Goal: Task Accomplishment & Management: Use online tool/utility

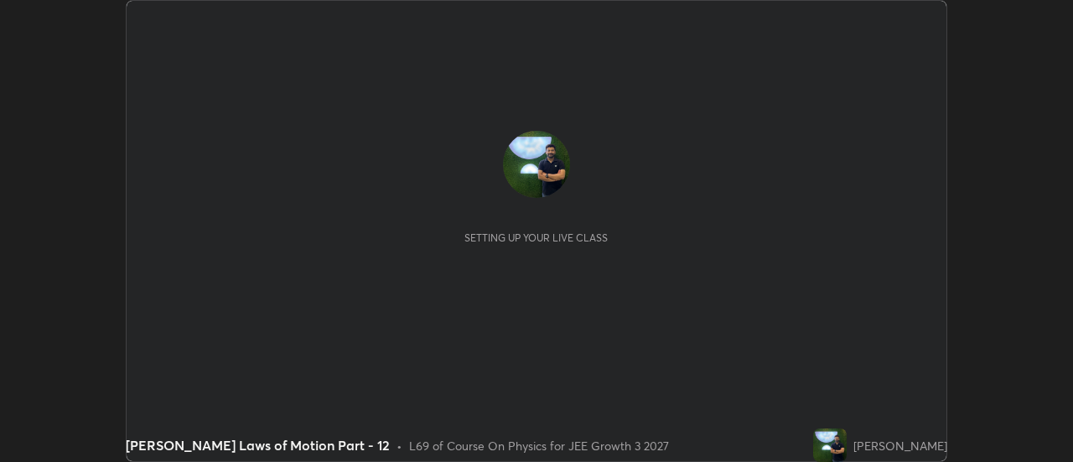
scroll to position [462, 1072]
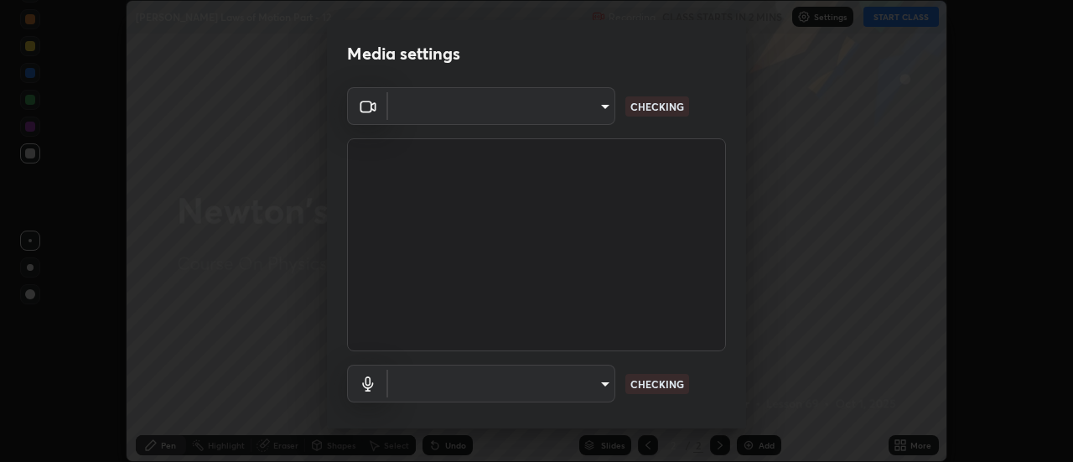
type input "6db99b6eec43879c9c37220b589585cee9a8a2a9ecad64e3b740b2de92d68dc4"
click at [567, 380] on body "Erase all [PERSON_NAME] Laws of Motion Part - 12 Recording CLASS STARTS IN 2 MI…" at bounding box center [536, 231] width 1073 height 462
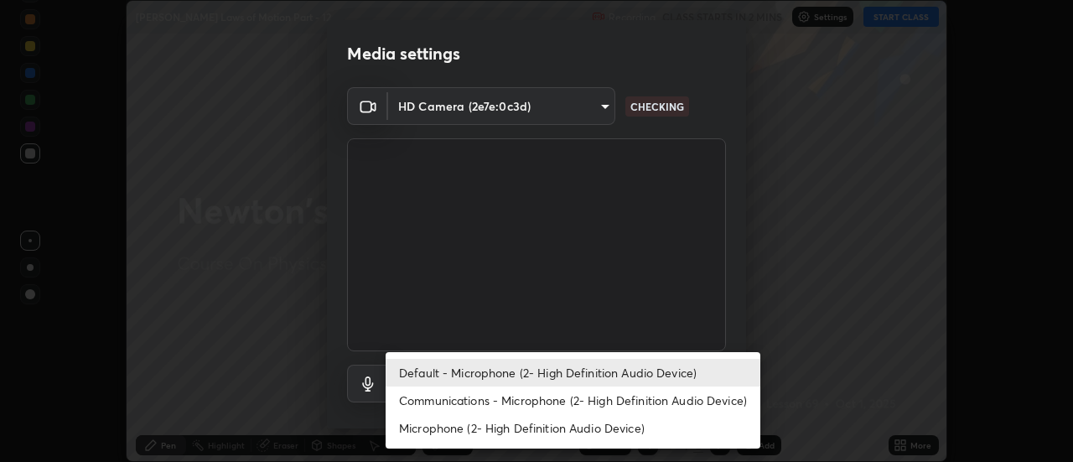
click at [538, 405] on li "Communications - Microphone (2- High Definition Audio Device)" at bounding box center [573, 401] width 375 height 28
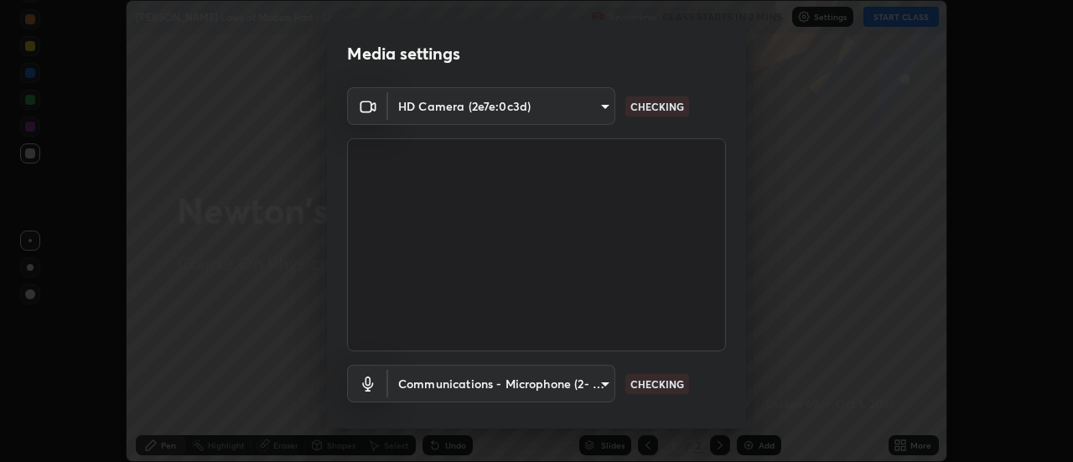
click at [544, 382] on body "Erase all [PERSON_NAME] Laws of Motion Part - 12 Recording CLASS STARTS IN 2 MI…" at bounding box center [536, 231] width 1073 height 462
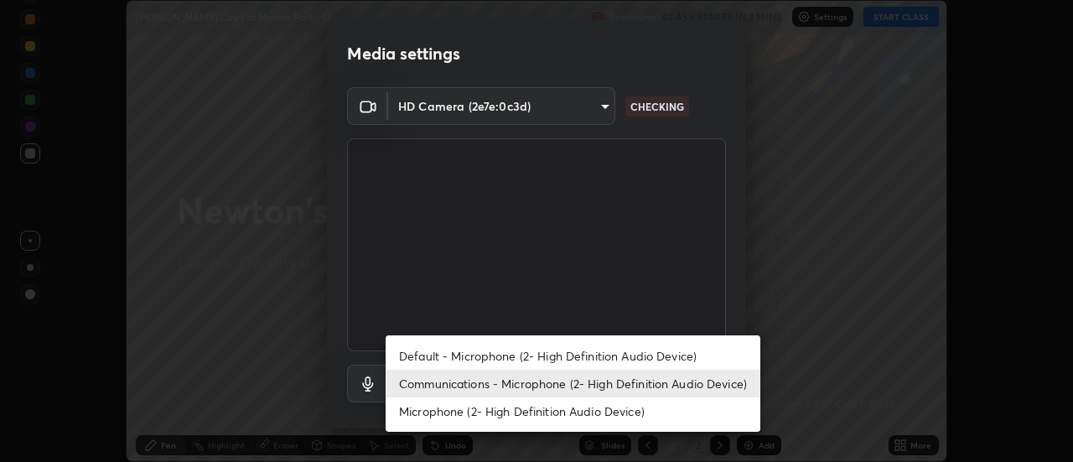
click at [529, 353] on li "Default - Microphone (2- High Definition Audio Device)" at bounding box center [573, 356] width 375 height 28
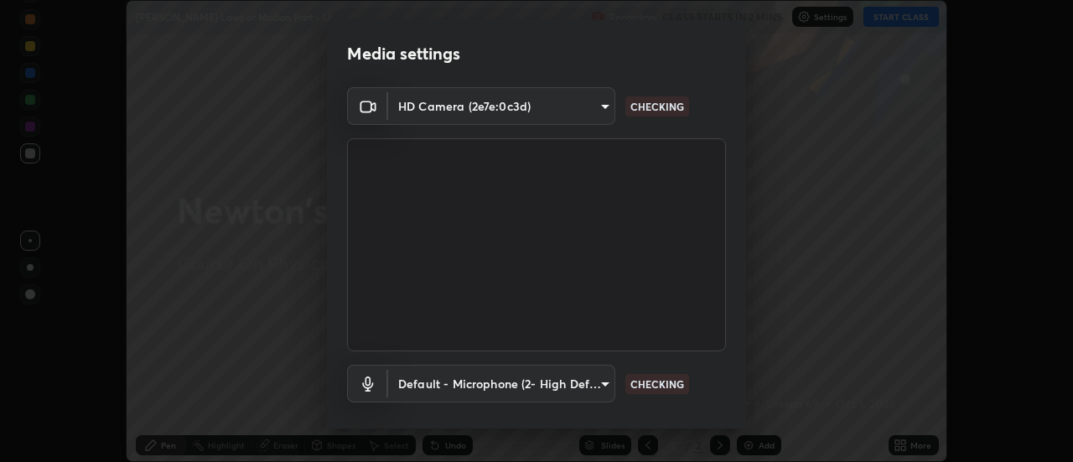
type input "default"
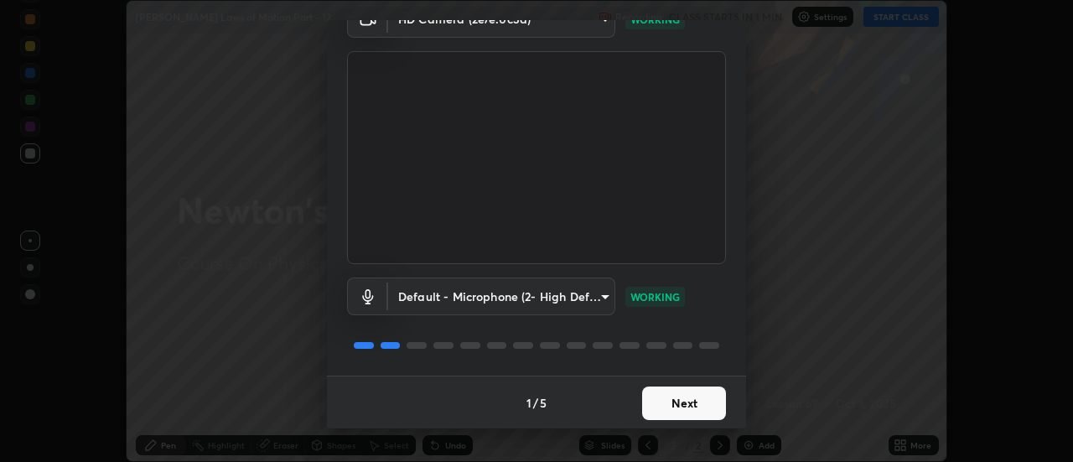
scroll to position [88, 0]
click at [679, 404] on button "Next" at bounding box center [684, 403] width 84 height 34
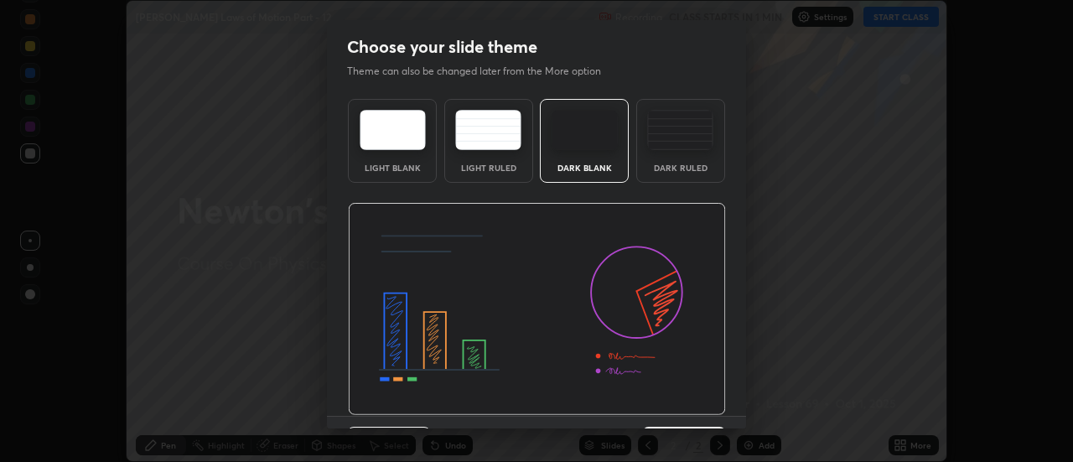
scroll to position [41, 0]
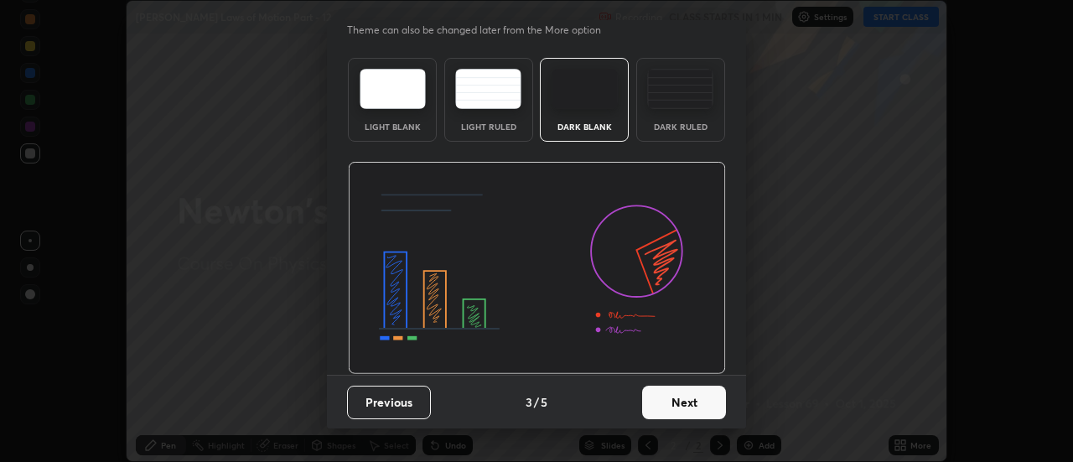
click at [678, 405] on button "Next" at bounding box center [684, 403] width 84 height 34
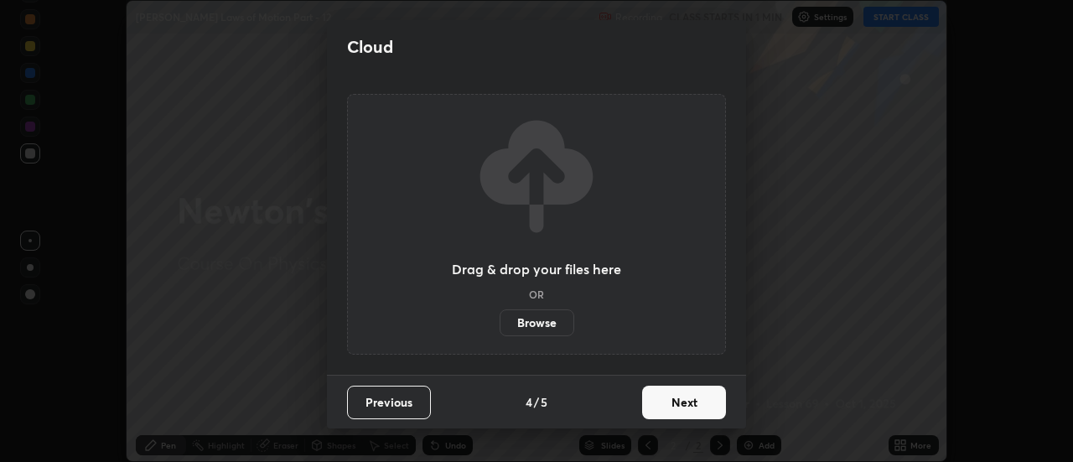
scroll to position [0, 0]
click at [678, 405] on button "Next" at bounding box center [684, 403] width 84 height 34
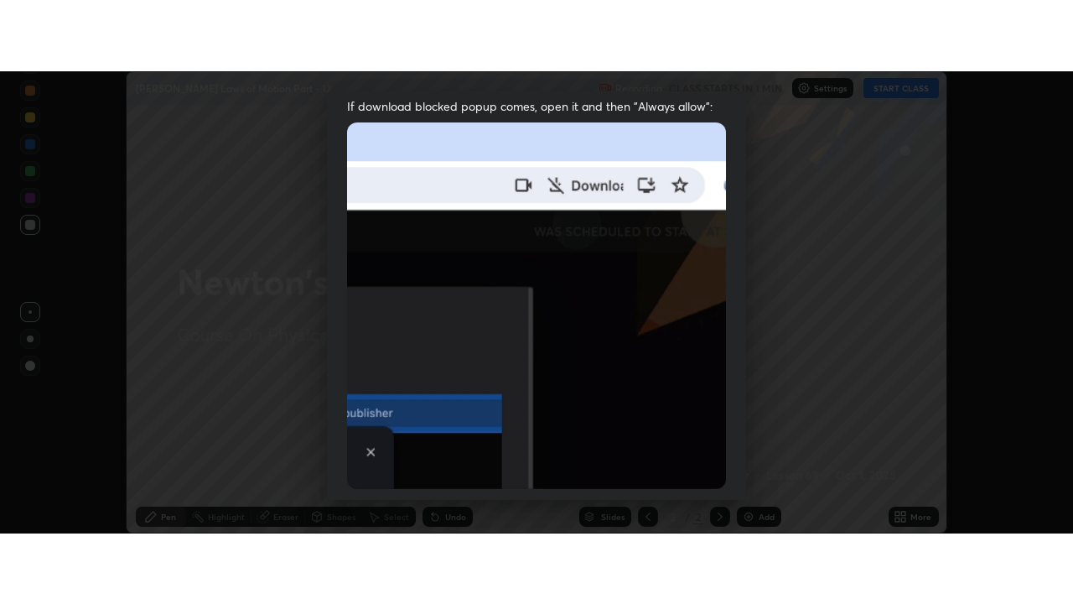
scroll to position [430, 0]
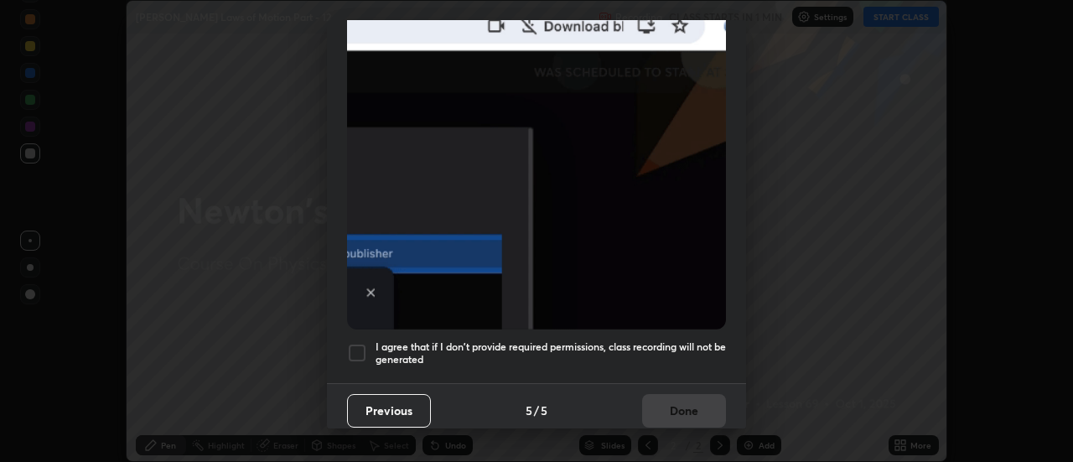
click at [641, 341] on h5 "I agree that if I don't provide required permissions, class recording will not …" at bounding box center [551, 353] width 350 height 26
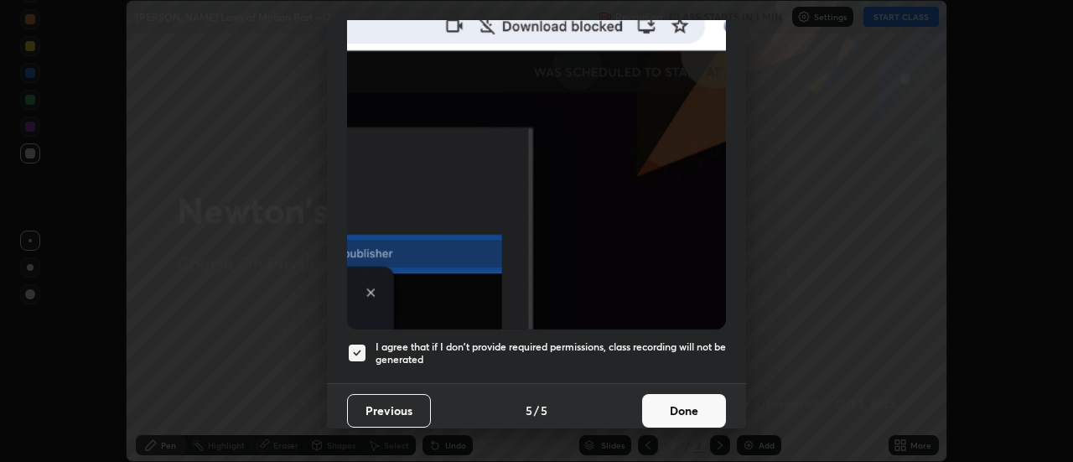
click at [670, 409] on button "Done" at bounding box center [684, 411] width 84 height 34
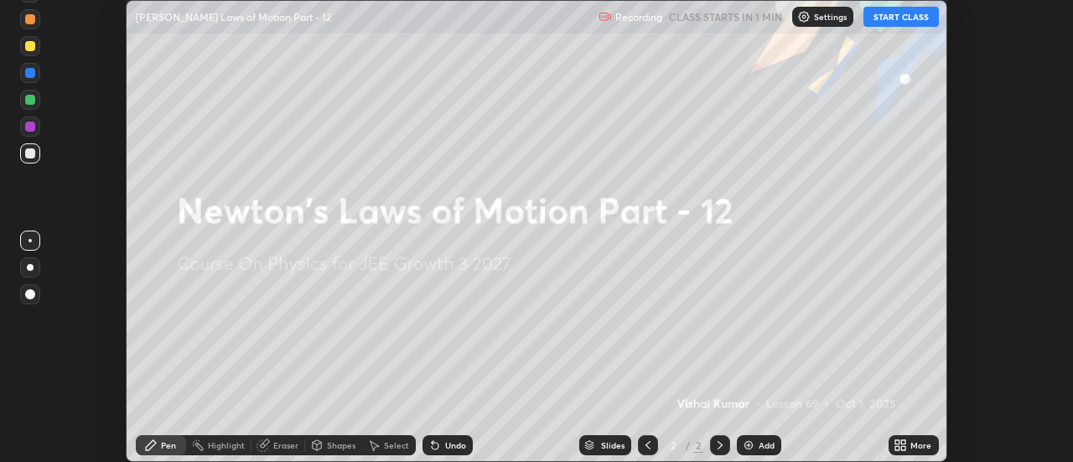
click at [908, 452] on div "More" at bounding box center [914, 445] width 50 height 20
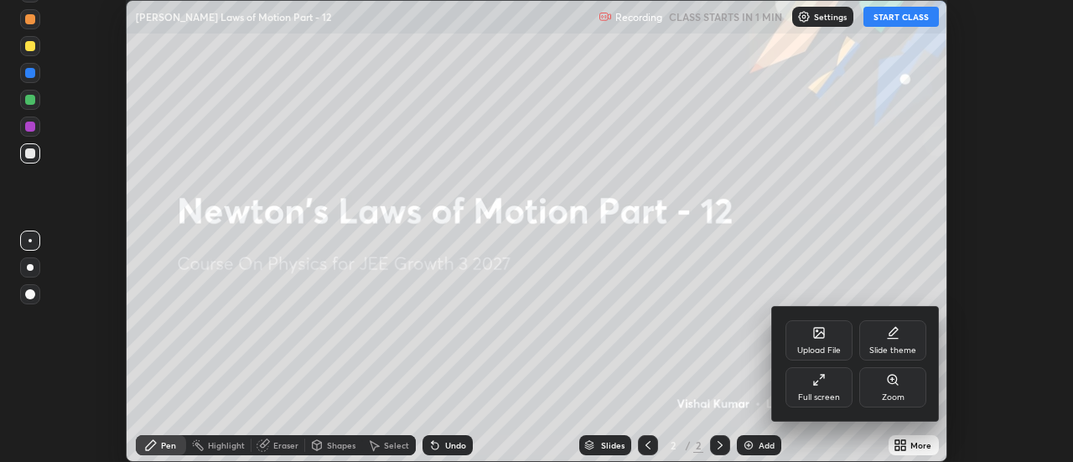
click at [820, 388] on div "Full screen" at bounding box center [819, 387] width 67 height 40
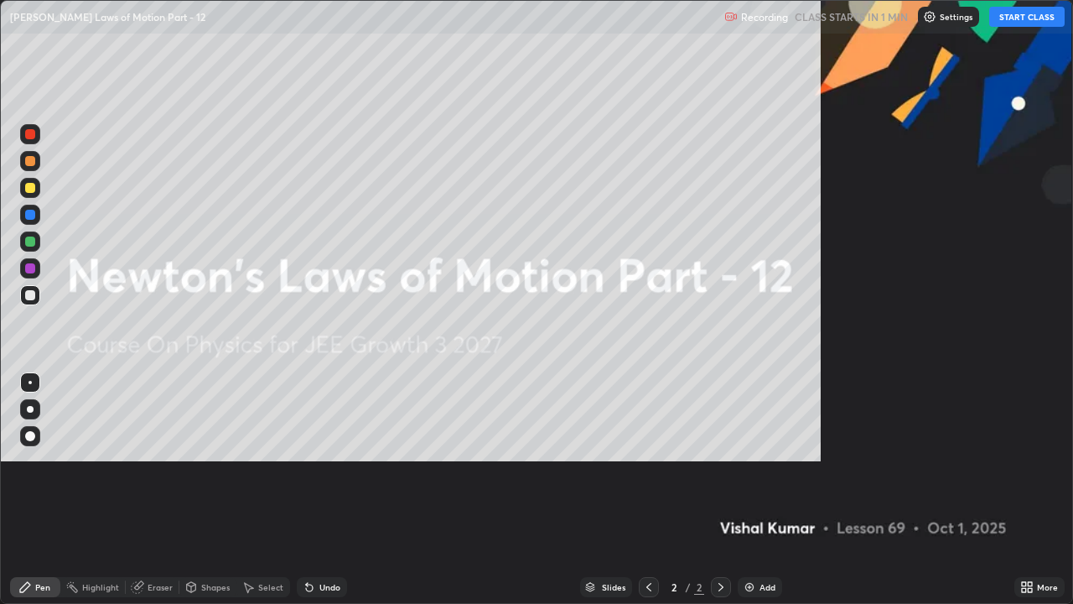
scroll to position [604, 1073]
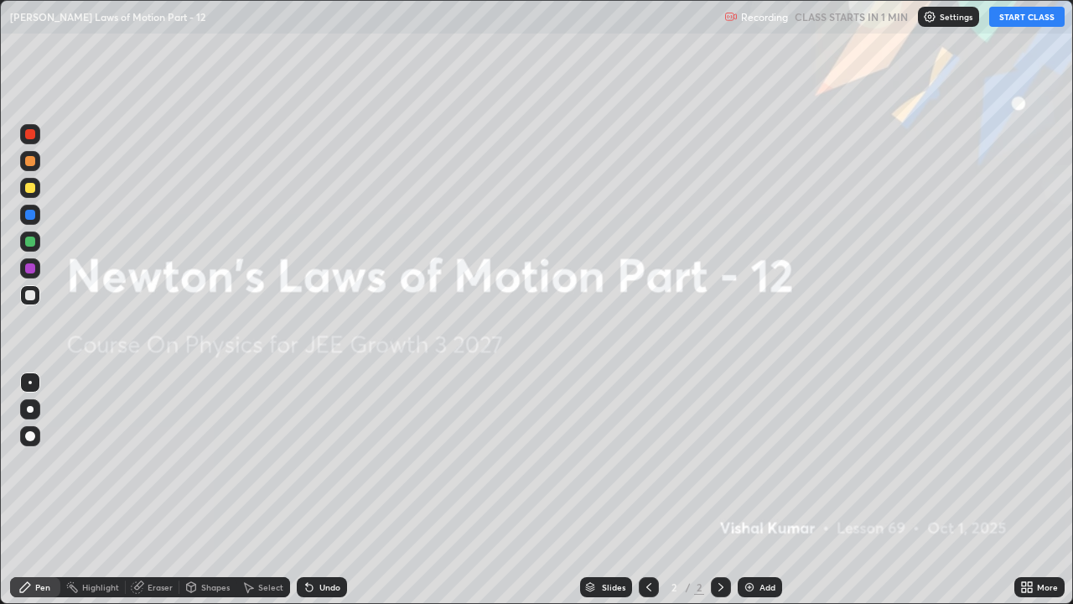
click at [1023, 9] on button "START CLASS" at bounding box center [1026, 17] width 75 height 20
click at [759, 461] on div "Add" at bounding box center [760, 587] width 44 height 20
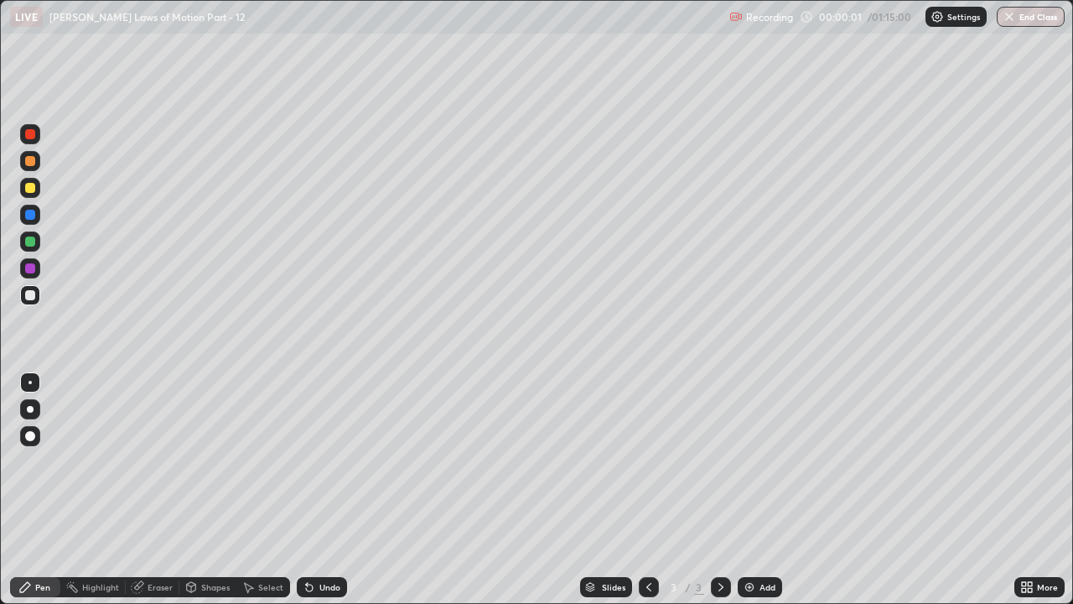
click at [25, 429] on div at bounding box center [30, 436] width 20 height 20
click at [30, 409] on div at bounding box center [30, 409] width 7 height 7
click at [23, 192] on div at bounding box center [30, 188] width 20 height 20
click at [29, 291] on div at bounding box center [30, 295] width 10 height 10
click at [31, 268] on div at bounding box center [30, 268] width 10 height 10
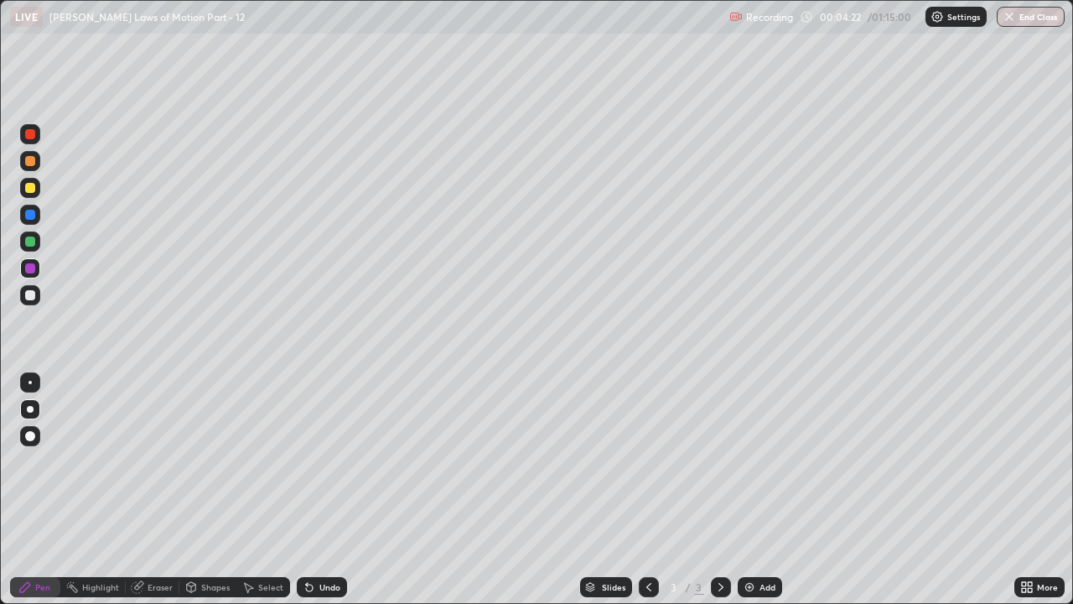
click at [29, 191] on div at bounding box center [30, 188] width 10 height 10
click at [320, 461] on div "Undo" at bounding box center [329, 587] width 21 height 8
click at [324, 461] on div "Undo" at bounding box center [329, 587] width 21 height 8
click at [761, 461] on div "Add" at bounding box center [768, 587] width 16 height 8
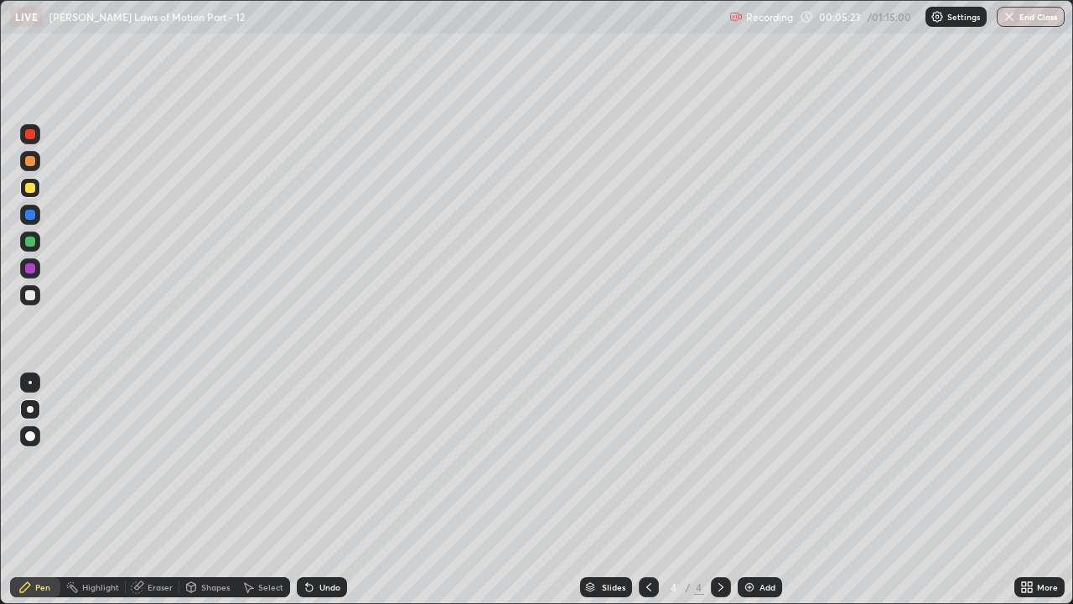
click at [651, 461] on div at bounding box center [649, 587] width 20 height 34
click at [719, 461] on icon at bounding box center [720, 586] width 13 height 13
click at [29, 192] on div at bounding box center [30, 188] width 10 height 10
click at [650, 461] on icon at bounding box center [648, 586] width 13 height 13
click at [719, 461] on icon at bounding box center [720, 586] width 13 height 13
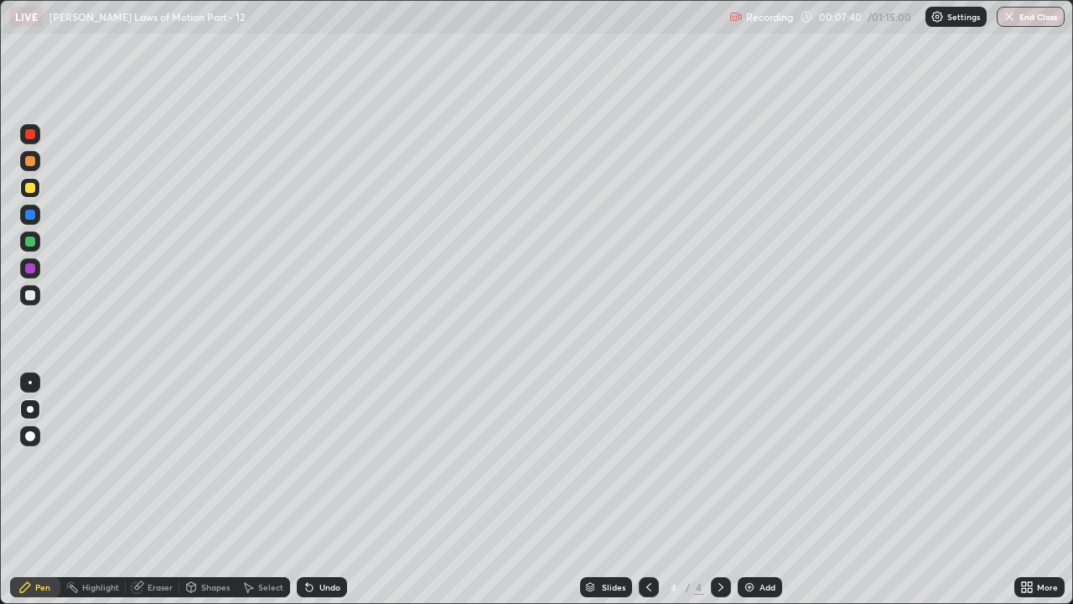
click at [29, 243] on div at bounding box center [30, 241] width 10 height 10
click at [32, 292] on div at bounding box center [30, 295] width 10 height 10
click at [22, 270] on div at bounding box center [30, 268] width 20 height 20
click at [321, 461] on div "Undo" at bounding box center [329, 587] width 21 height 8
click at [323, 461] on div "Undo" at bounding box center [322, 587] width 50 height 20
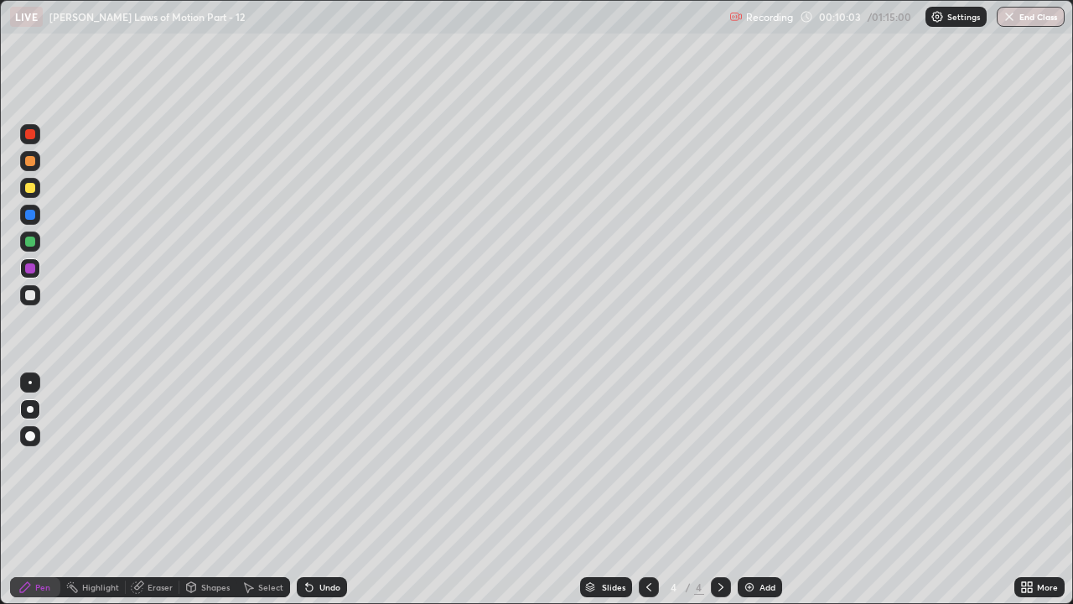
click at [323, 461] on div "Undo" at bounding box center [322, 587] width 50 height 20
click at [318, 461] on div "Undo" at bounding box center [322, 587] width 50 height 20
click at [29, 239] on div at bounding box center [30, 241] width 10 height 10
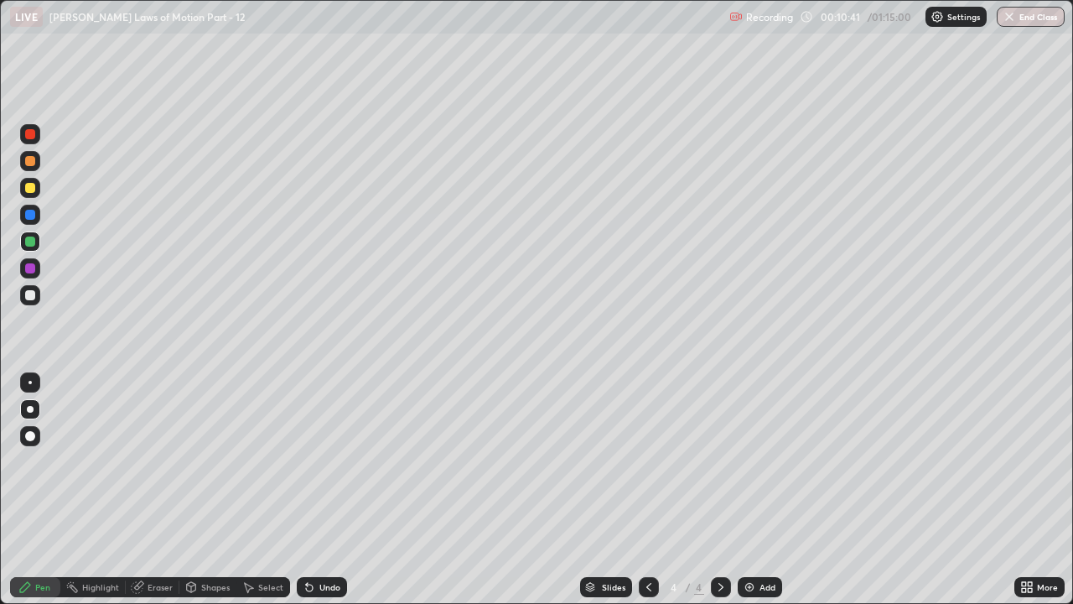
click at [319, 461] on div "Undo" at bounding box center [329, 587] width 21 height 8
click at [320, 461] on div "Undo" at bounding box center [329, 587] width 21 height 8
click at [321, 461] on div "Undo" at bounding box center [329, 587] width 21 height 8
click at [322, 461] on div "Undo" at bounding box center [329, 587] width 21 height 8
click at [766, 461] on div "Add" at bounding box center [768, 587] width 16 height 8
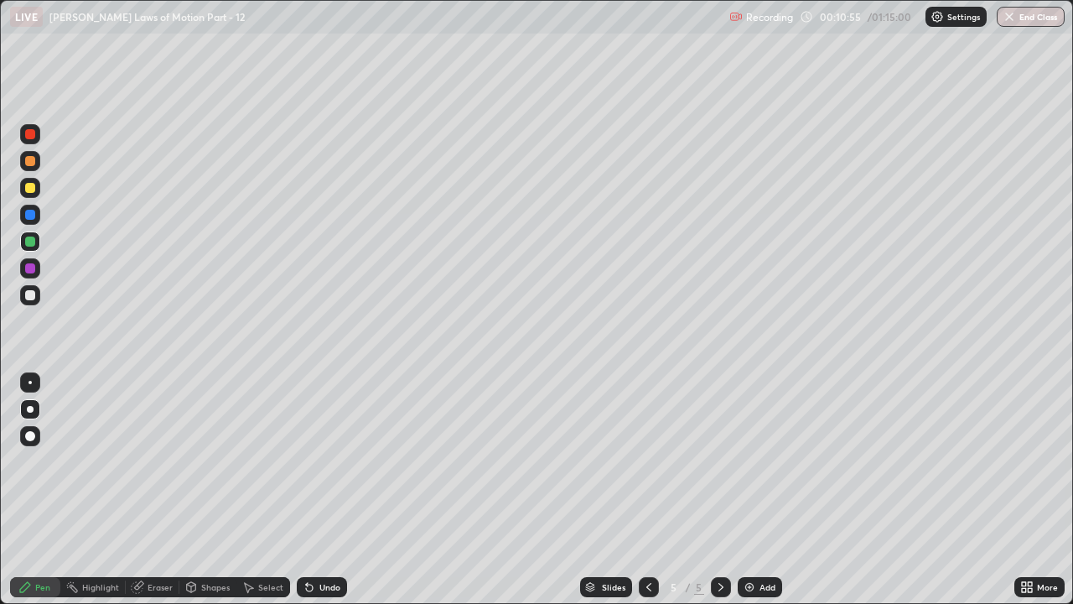
click at [318, 461] on div "Undo" at bounding box center [322, 587] width 50 height 20
click at [30, 189] on div at bounding box center [30, 188] width 10 height 10
click at [647, 461] on div at bounding box center [649, 587] width 20 height 20
click at [719, 461] on icon at bounding box center [720, 586] width 13 height 13
click at [327, 461] on div "Undo" at bounding box center [329, 587] width 21 height 8
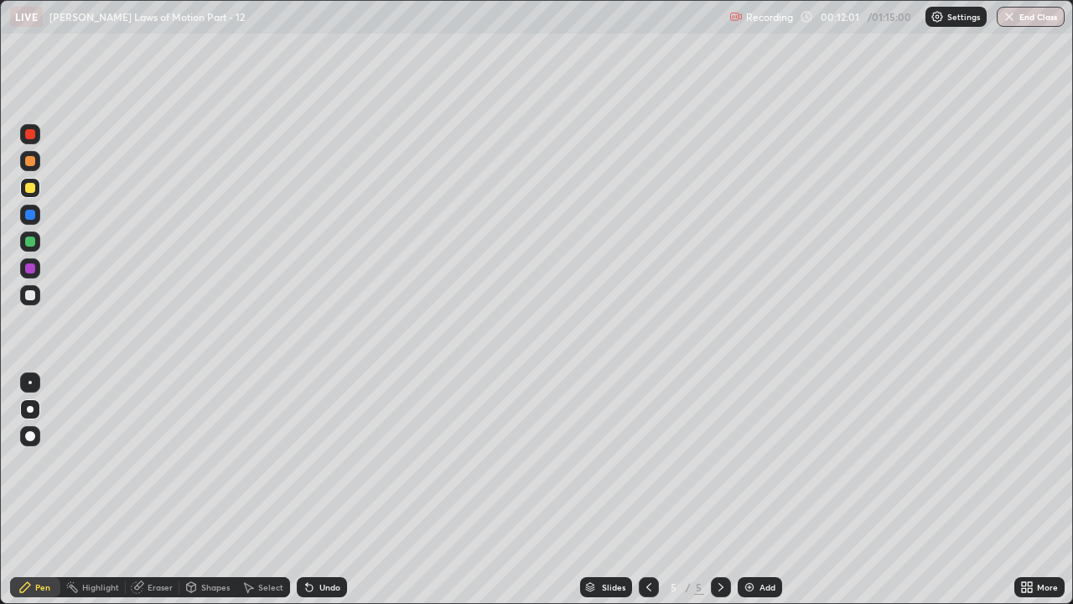
click at [333, 461] on div "Undo" at bounding box center [322, 587] width 50 height 20
click at [29, 290] on div at bounding box center [30, 295] width 10 height 10
click at [647, 461] on icon at bounding box center [648, 586] width 13 height 13
click at [653, 461] on div at bounding box center [649, 587] width 20 height 20
click at [719, 461] on icon at bounding box center [720, 586] width 13 height 13
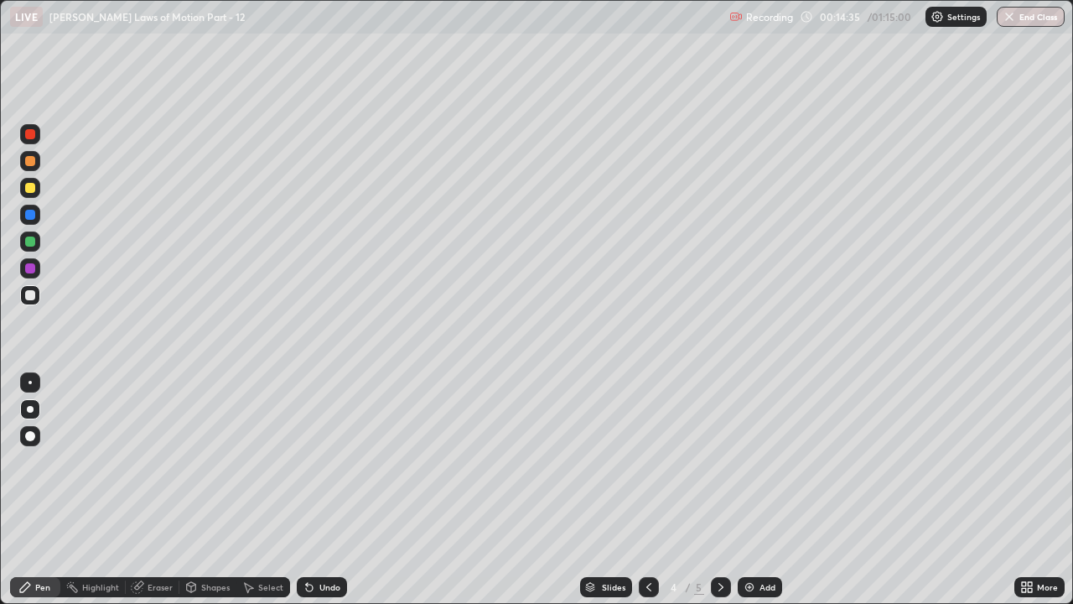
click at [723, 461] on div at bounding box center [721, 587] width 20 height 20
click at [29, 188] on div at bounding box center [30, 188] width 10 height 10
click at [27, 184] on div at bounding box center [30, 188] width 10 height 10
click at [322, 461] on div "Undo" at bounding box center [329, 587] width 21 height 8
click at [314, 461] on div "Undo" at bounding box center [322, 587] width 50 height 20
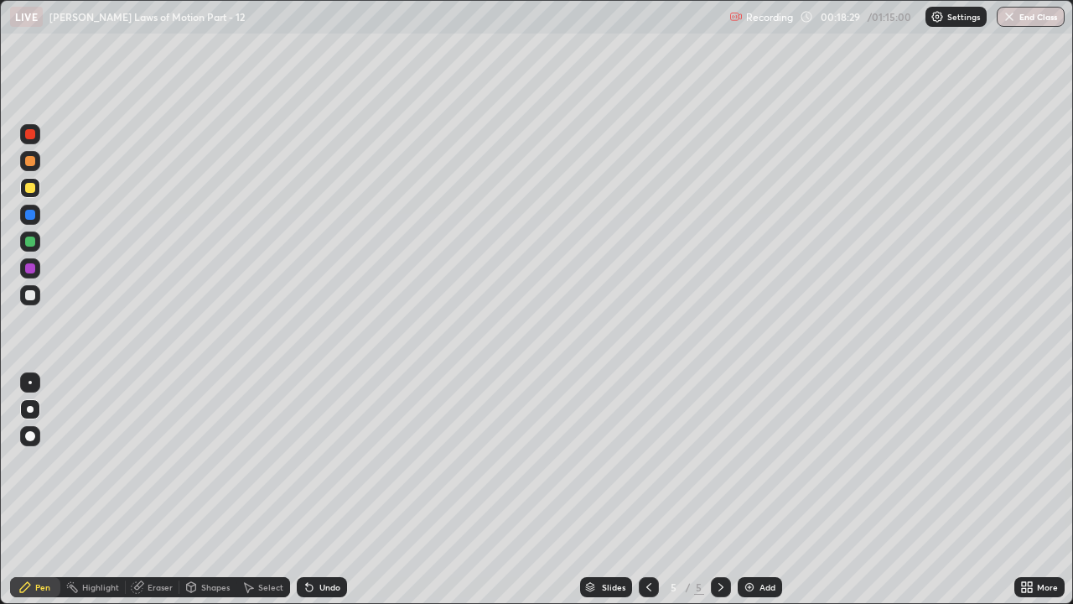
click at [314, 461] on div "Undo" at bounding box center [322, 587] width 50 height 20
click at [307, 461] on icon at bounding box center [309, 587] width 7 height 7
click at [306, 461] on icon at bounding box center [309, 587] width 7 height 7
click at [312, 461] on icon at bounding box center [309, 586] width 13 height 13
click at [143, 461] on div "Eraser" at bounding box center [153, 587] width 54 height 20
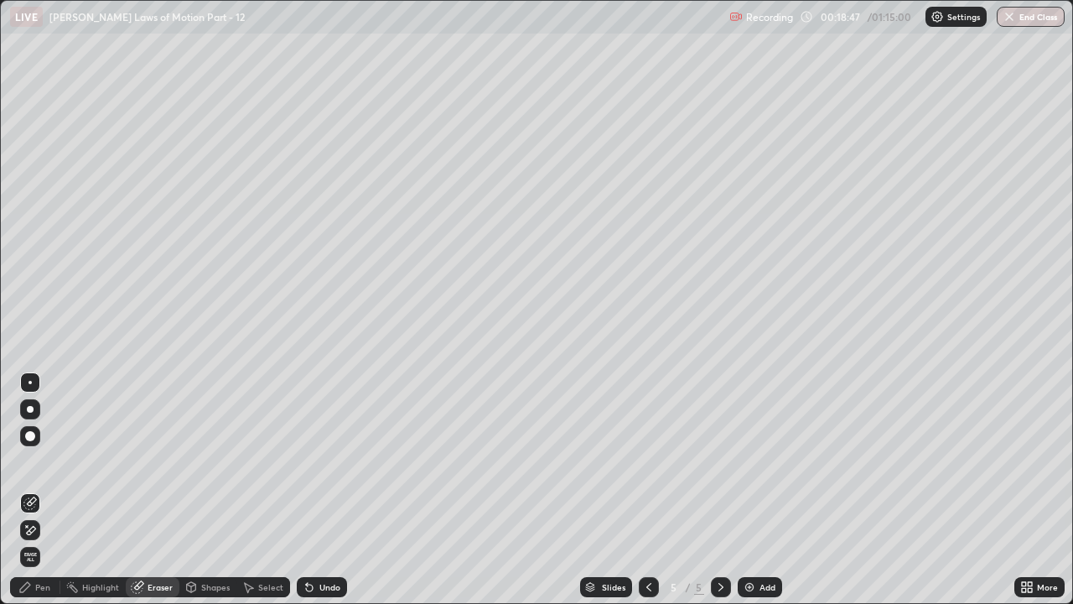
click at [28, 461] on icon at bounding box center [24, 586] width 13 height 13
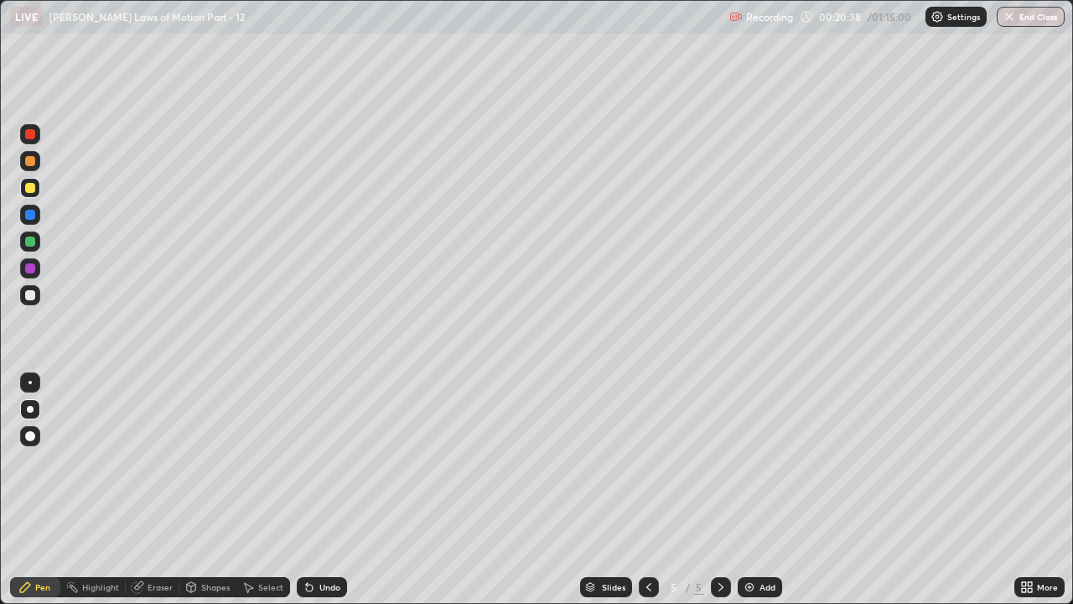
click at [757, 461] on div "Add" at bounding box center [760, 587] width 44 height 20
click at [649, 461] on icon at bounding box center [648, 587] width 5 height 8
click at [719, 461] on icon at bounding box center [720, 586] width 13 height 13
click at [655, 461] on div at bounding box center [649, 587] width 20 height 20
click at [726, 461] on div at bounding box center [721, 587] width 20 height 20
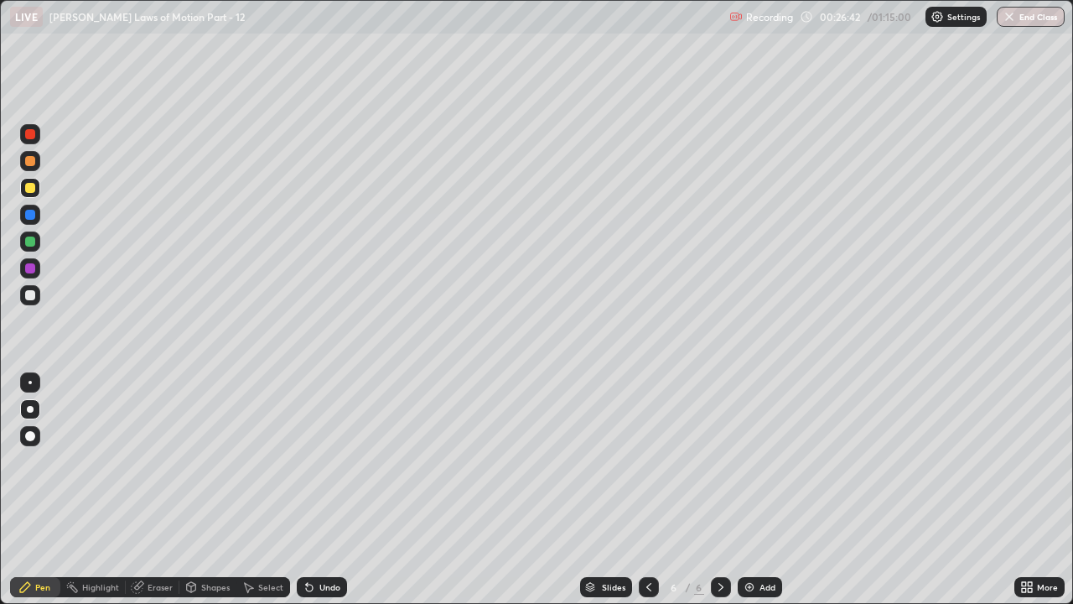
click at [767, 461] on div "Add" at bounding box center [760, 587] width 44 height 20
click at [29, 298] on div at bounding box center [30, 295] width 10 height 10
click at [319, 461] on div "Undo" at bounding box center [329, 587] width 21 height 8
click at [319, 461] on div "Undo" at bounding box center [322, 587] width 50 height 20
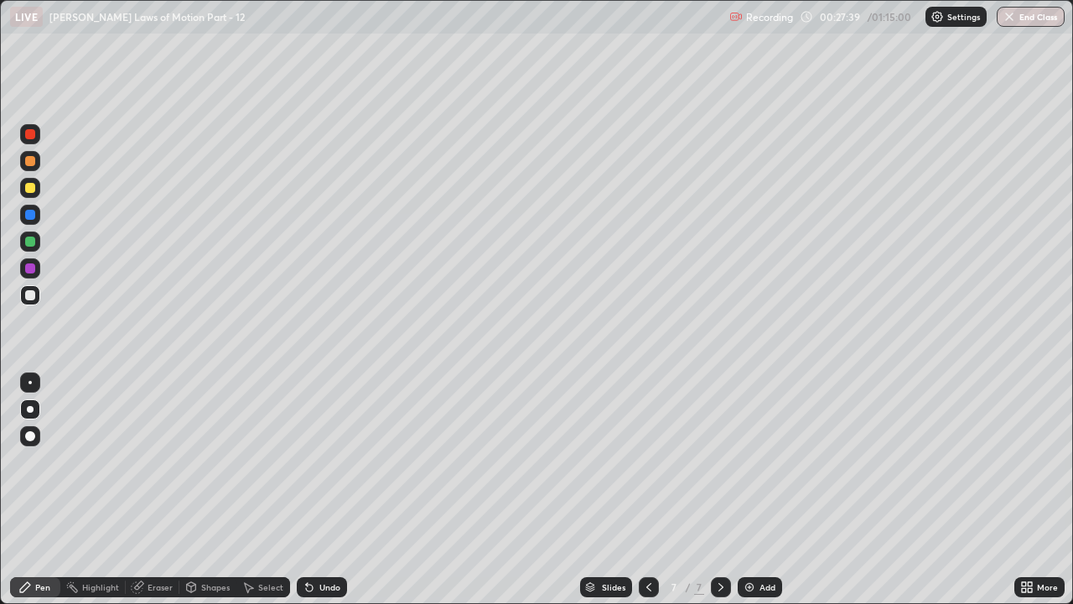
click at [31, 241] on div at bounding box center [30, 241] width 10 height 10
click at [28, 218] on div at bounding box center [30, 215] width 10 height 10
click at [32, 190] on div at bounding box center [30, 188] width 10 height 10
click at [755, 461] on div "Add" at bounding box center [760, 587] width 44 height 20
click at [30, 267] on div at bounding box center [30, 268] width 10 height 10
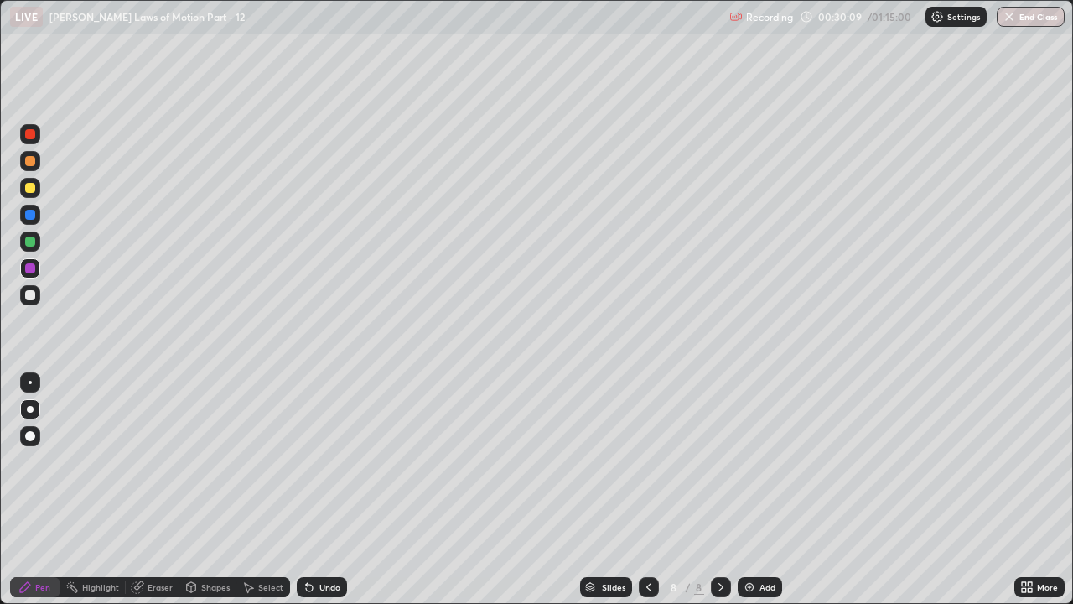
click at [325, 461] on div "Undo" at bounding box center [329, 587] width 21 height 8
click at [31, 188] on div at bounding box center [30, 188] width 10 height 10
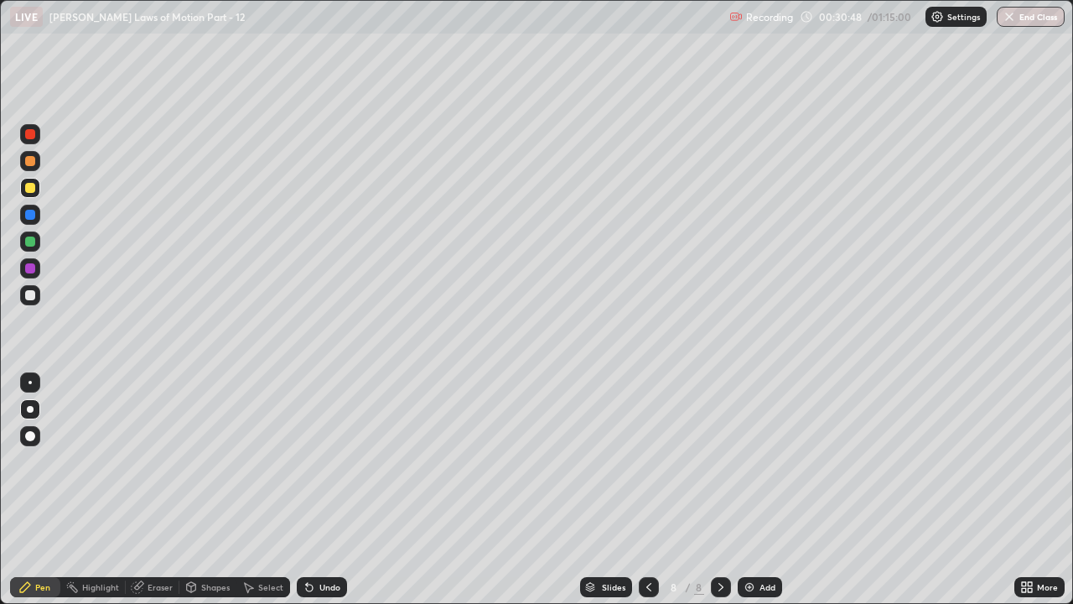
click at [30, 293] on div at bounding box center [30, 295] width 10 height 10
click at [30, 240] on div at bounding box center [30, 241] width 10 height 10
click at [329, 461] on div "Undo" at bounding box center [329, 587] width 21 height 8
click at [328, 461] on div "Undo" at bounding box center [329, 587] width 21 height 8
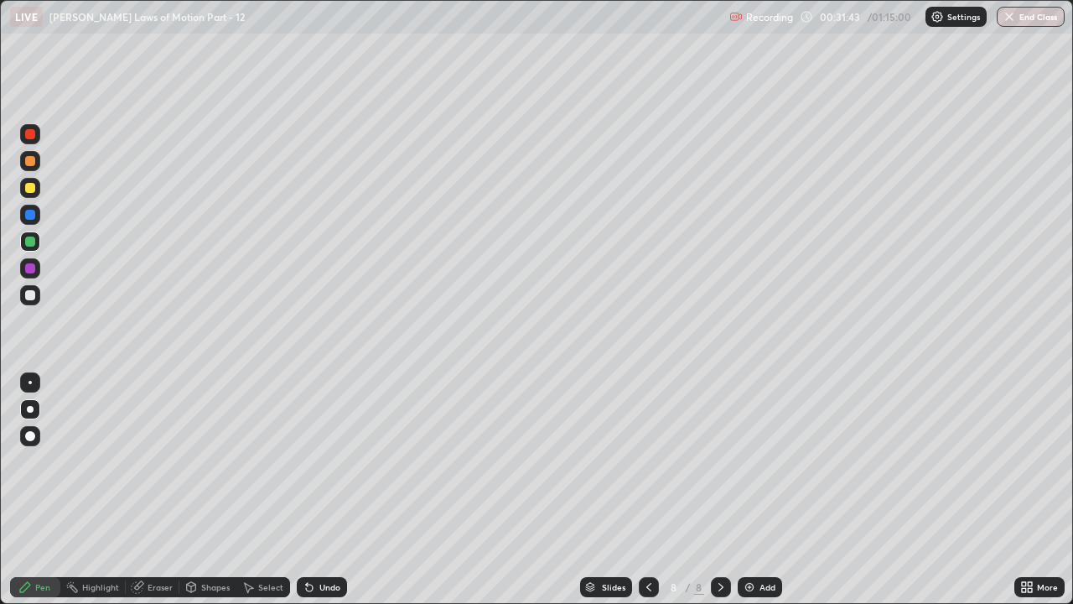
click at [328, 461] on div "Undo" at bounding box center [329, 587] width 21 height 8
click at [32, 210] on div at bounding box center [30, 215] width 10 height 10
click at [148, 461] on div "Eraser" at bounding box center [153, 587] width 54 height 20
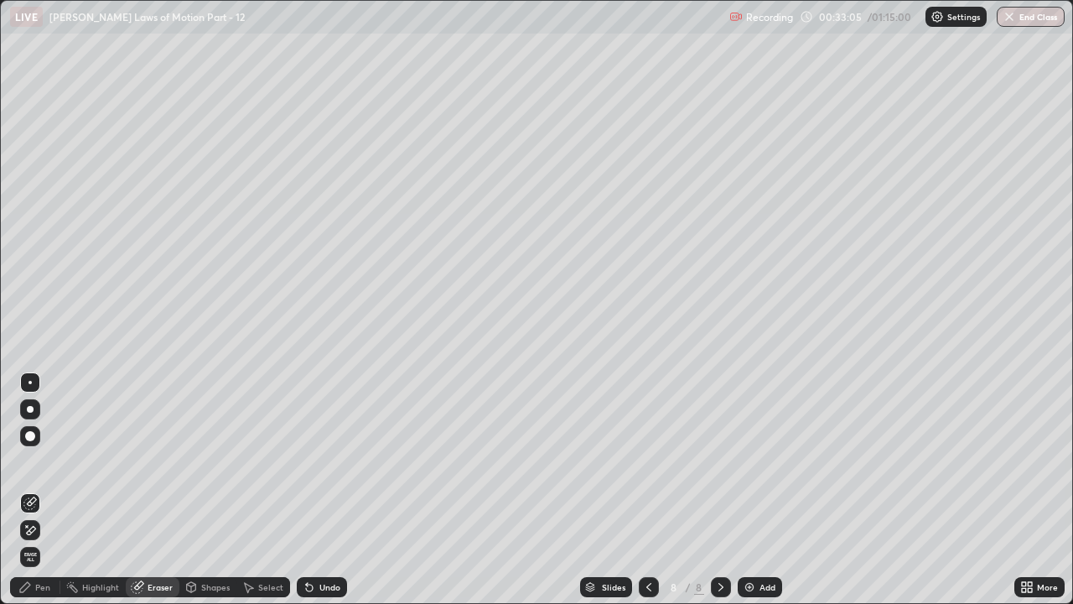
click at [28, 461] on div "Pen" at bounding box center [35, 587] width 50 height 20
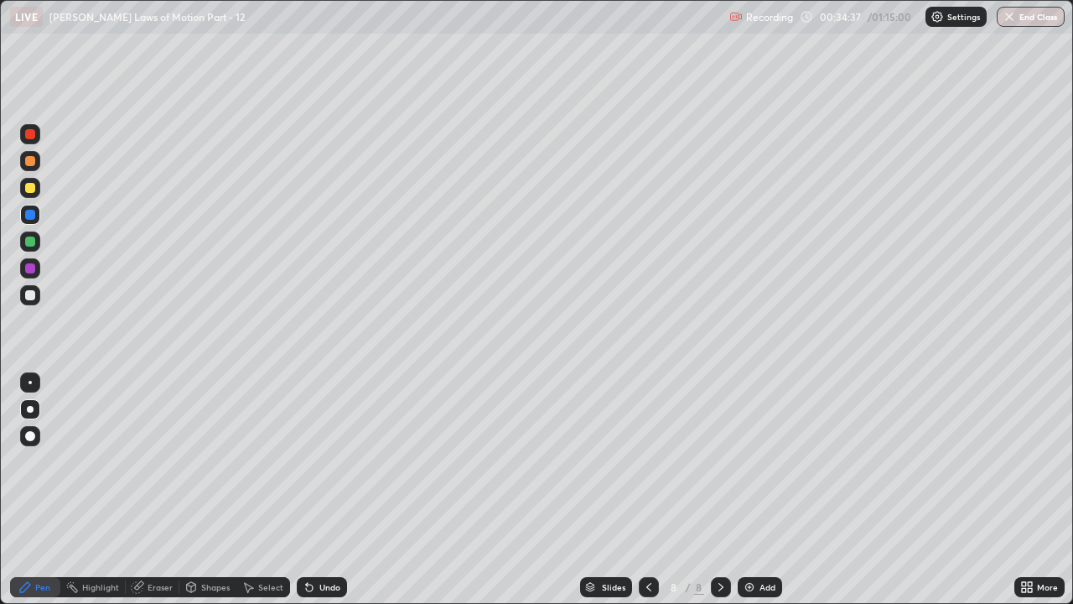
click at [766, 461] on div "Add" at bounding box center [768, 587] width 16 height 8
click at [30, 185] on div at bounding box center [30, 188] width 10 height 10
click at [293, 31] on div "LIVE [PERSON_NAME] Laws of Motion Part - 12" at bounding box center [366, 17] width 713 height 34
click at [292, 33] on div "LIVE [PERSON_NAME] Laws of Motion Part - 12" at bounding box center [366, 17] width 713 height 34
click at [29, 269] on div at bounding box center [30, 268] width 10 height 10
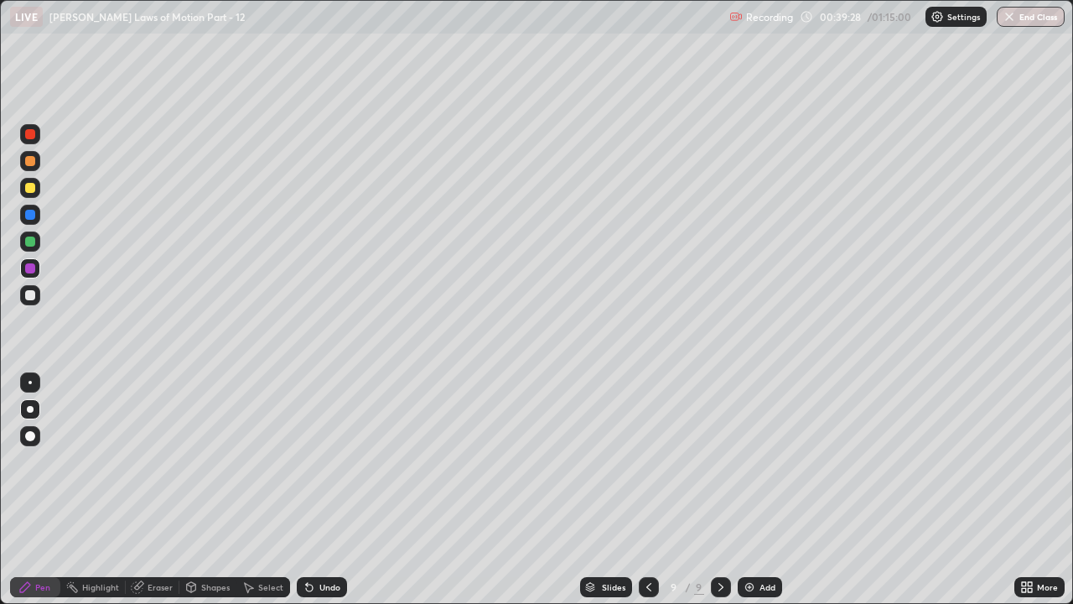
click at [33, 239] on div at bounding box center [30, 241] width 10 height 10
click at [31, 291] on div at bounding box center [30, 295] width 10 height 10
click at [764, 461] on div "Add" at bounding box center [760, 587] width 44 height 20
click at [29, 187] on div at bounding box center [30, 188] width 10 height 10
click at [314, 461] on div "Undo" at bounding box center [322, 587] width 50 height 20
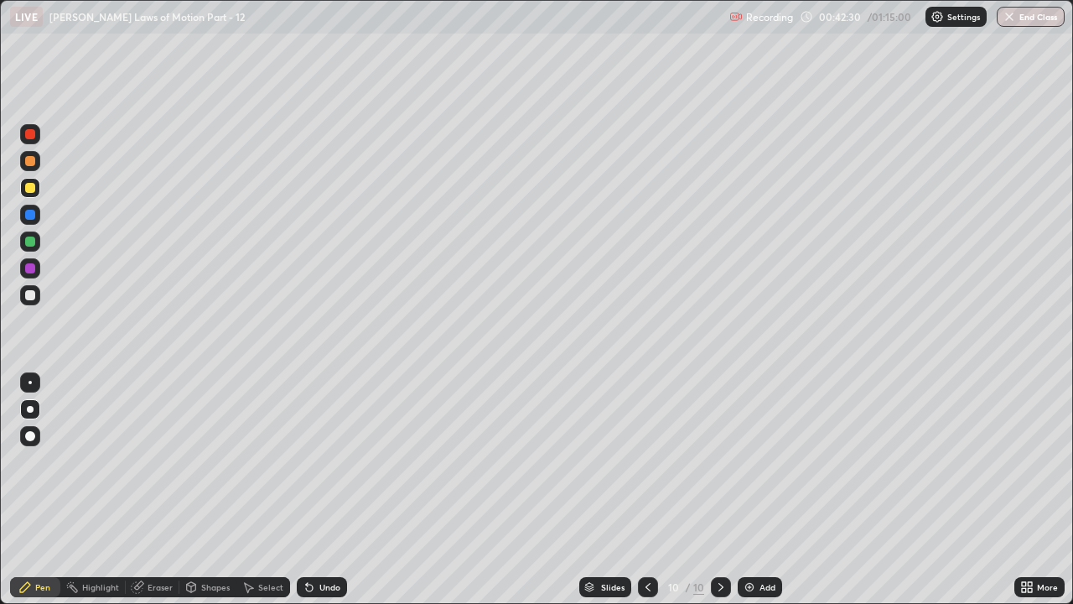
click at [316, 461] on div "Undo" at bounding box center [322, 587] width 50 height 20
click at [30, 293] on div at bounding box center [30, 295] width 10 height 10
click at [763, 461] on div "Add" at bounding box center [768, 587] width 16 height 8
click at [31, 195] on div at bounding box center [30, 188] width 20 height 20
click at [26, 299] on div at bounding box center [30, 295] width 20 height 20
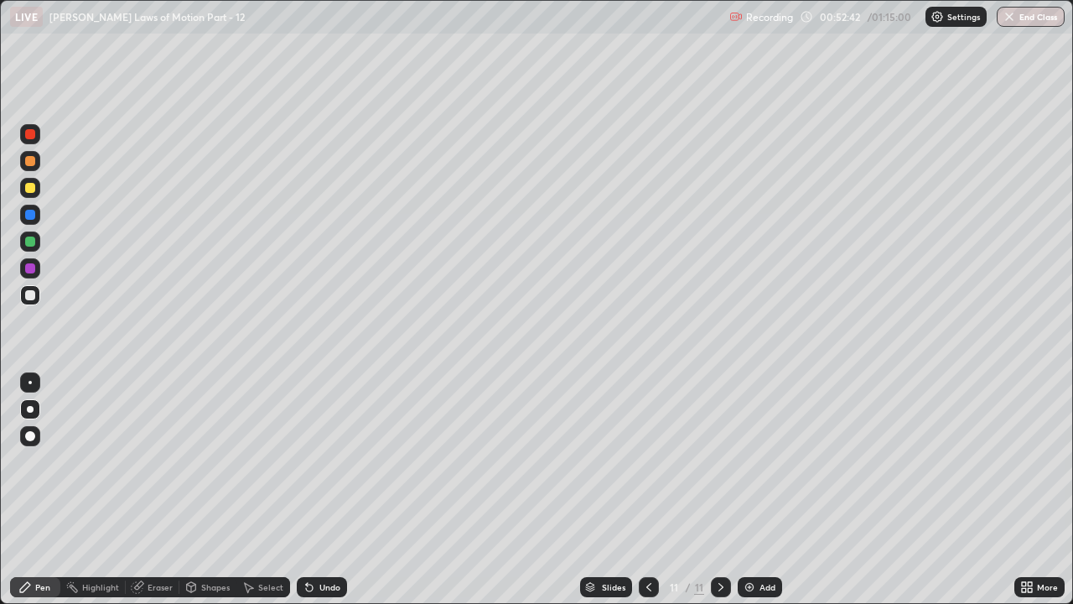
click at [321, 461] on div "Undo" at bounding box center [329, 587] width 21 height 8
click at [755, 461] on div "Add" at bounding box center [760, 587] width 44 height 20
click at [29, 189] on div at bounding box center [30, 188] width 10 height 10
click at [319, 461] on div "Undo" at bounding box center [329, 587] width 21 height 8
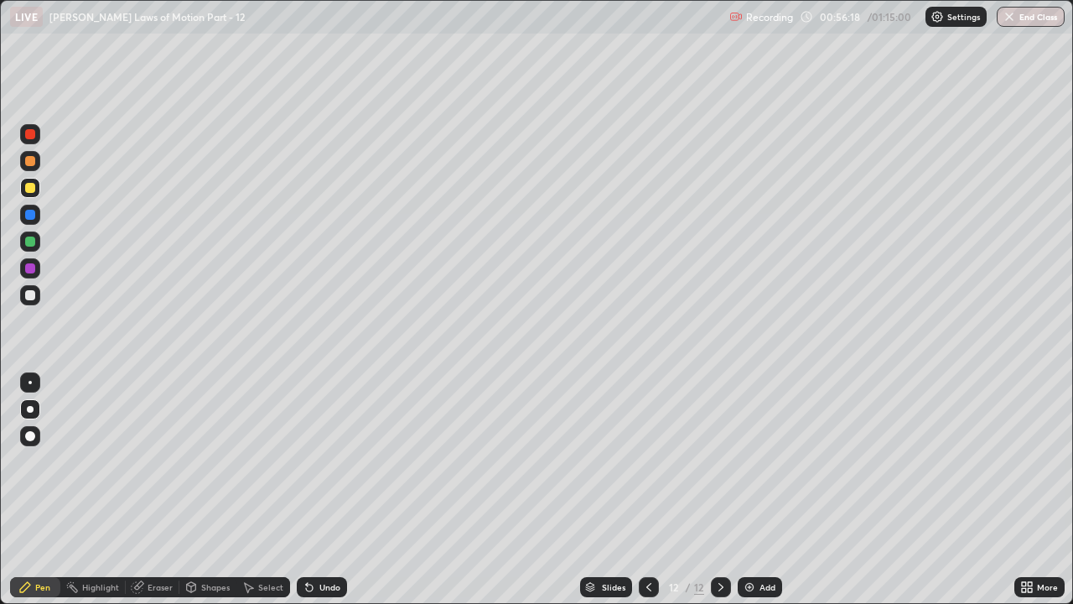
click at [307, 461] on icon at bounding box center [309, 587] width 7 height 7
click at [306, 461] on icon at bounding box center [309, 587] width 7 height 7
click at [303, 461] on icon at bounding box center [309, 586] width 13 height 13
click at [321, 461] on div "Undo" at bounding box center [329, 587] width 21 height 8
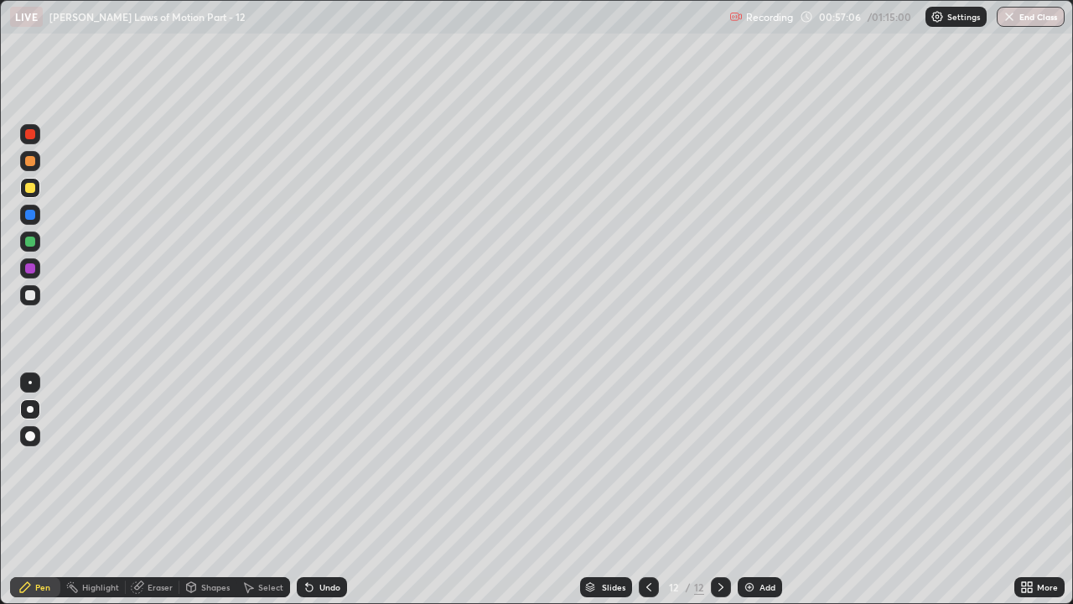
click at [319, 461] on div "Undo" at bounding box center [329, 587] width 21 height 8
click at [647, 461] on icon at bounding box center [648, 586] width 13 height 13
click at [722, 461] on icon at bounding box center [720, 586] width 13 height 13
click at [645, 461] on icon at bounding box center [648, 586] width 13 height 13
click at [717, 461] on icon at bounding box center [720, 586] width 13 height 13
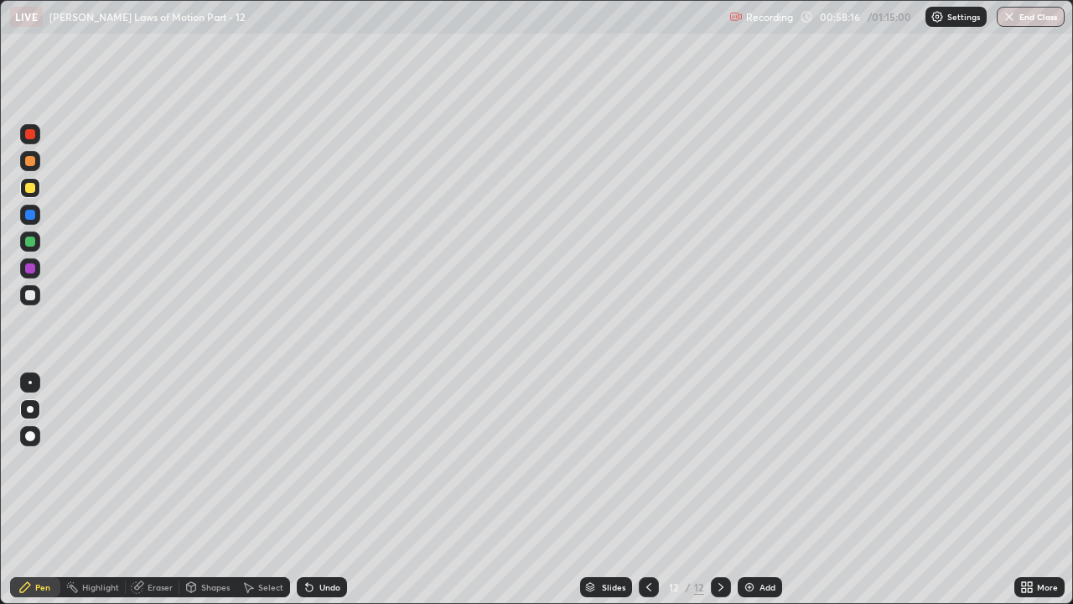
click at [760, 461] on div "Add" at bounding box center [768, 587] width 16 height 8
click at [320, 461] on div "Undo" at bounding box center [322, 587] width 50 height 20
click at [320, 461] on div "Undo" at bounding box center [329, 587] width 21 height 8
click at [319, 461] on div "Undo" at bounding box center [329, 587] width 21 height 8
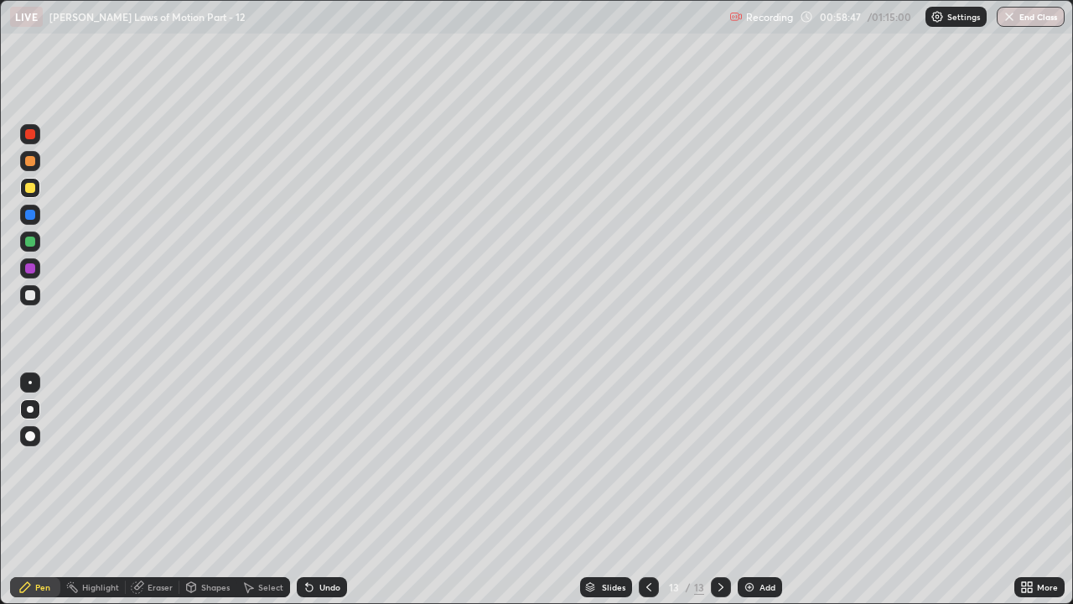
click at [647, 461] on icon at bounding box center [648, 586] width 13 height 13
click at [650, 461] on div at bounding box center [649, 587] width 20 height 20
click at [719, 461] on icon at bounding box center [720, 586] width 13 height 13
click at [647, 461] on icon at bounding box center [648, 586] width 13 height 13
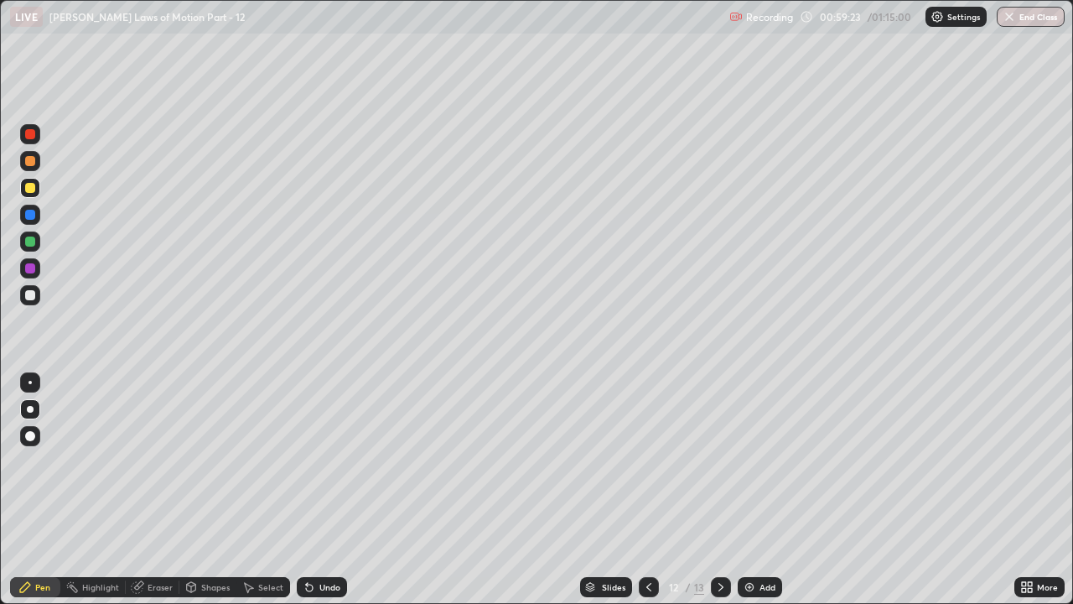
click at [34, 461] on div "Pen" at bounding box center [35, 587] width 50 height 20
click at [324, 461] on div "Undo" at bounding box center [322, 587] width 50 height 20
click at [325, 461] on div "Undo" at bounding box center [322, 587] width 50 height 20
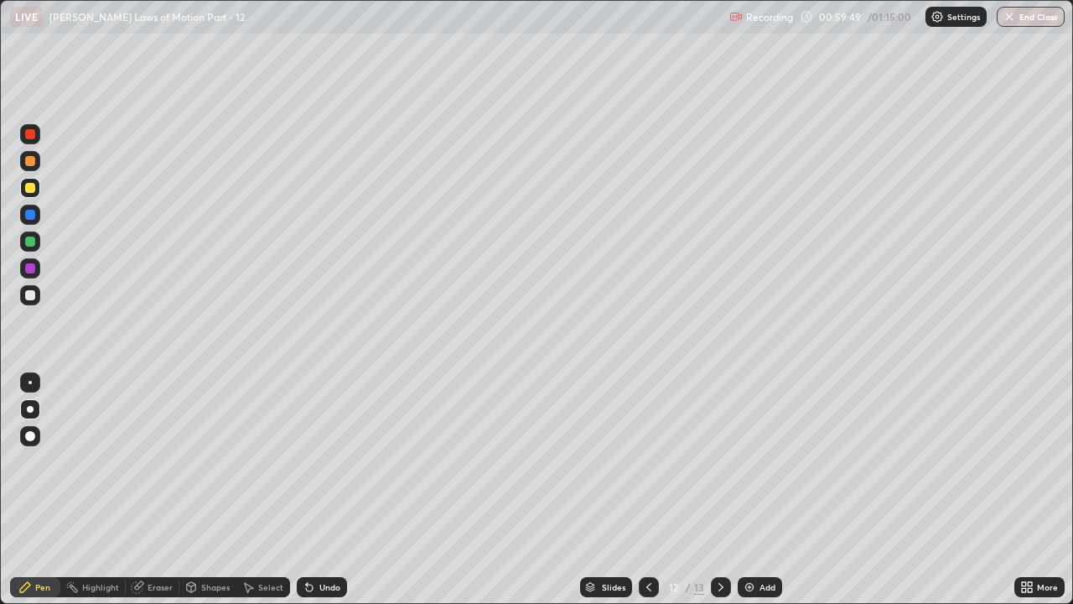
click at [325, 461] on div "Undo" at bounding box center [322, 587] width 50 height 20
click at [327, 461] on div "Undo" at bounding box center [322, 587] width 50 height 20
click at [328, 461] on div "Undo" at bounding box center [322, 587] width 50 height 20
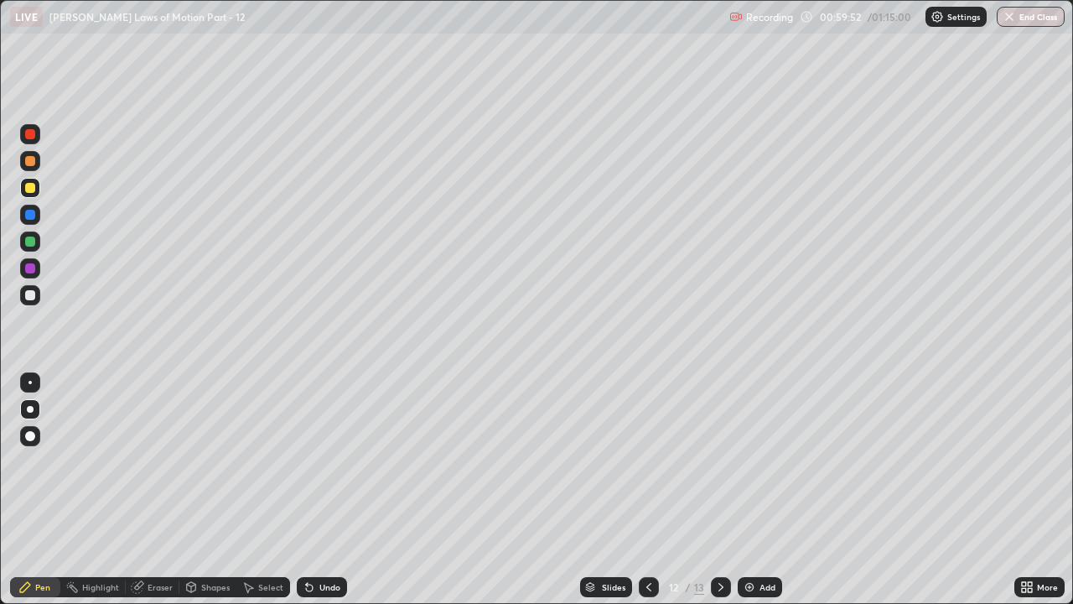
click at [719, 461] on div at bounding box center [721, 587] width 20 height 20
click at [143, 461] on icon at bounding box center [137, 586] width 13 height 13
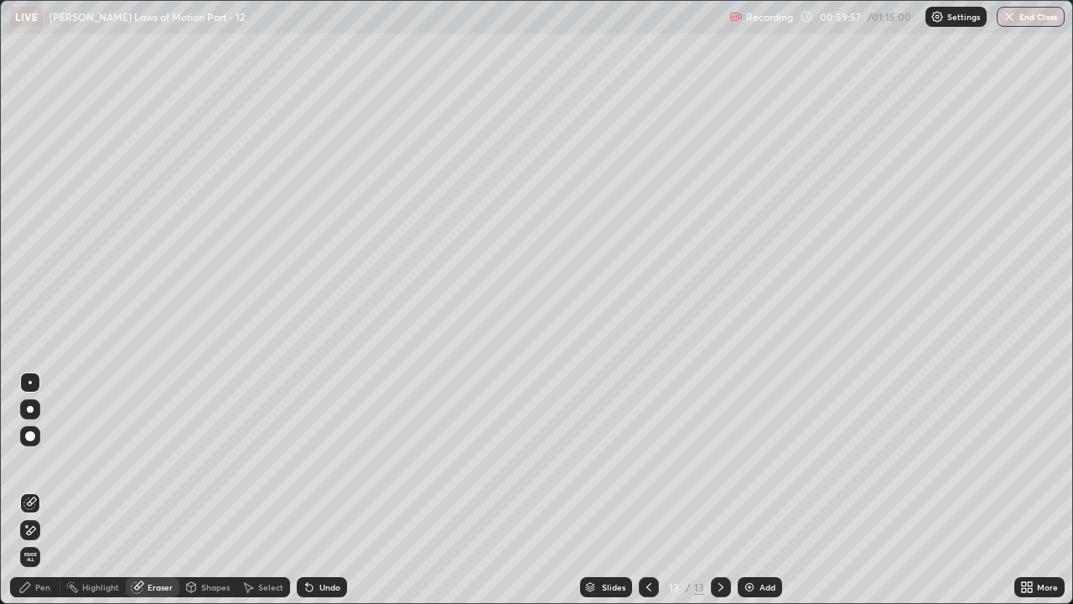
click at [29, 461] on div "Pen" at bounding box center [35, 587] width 50 height 20
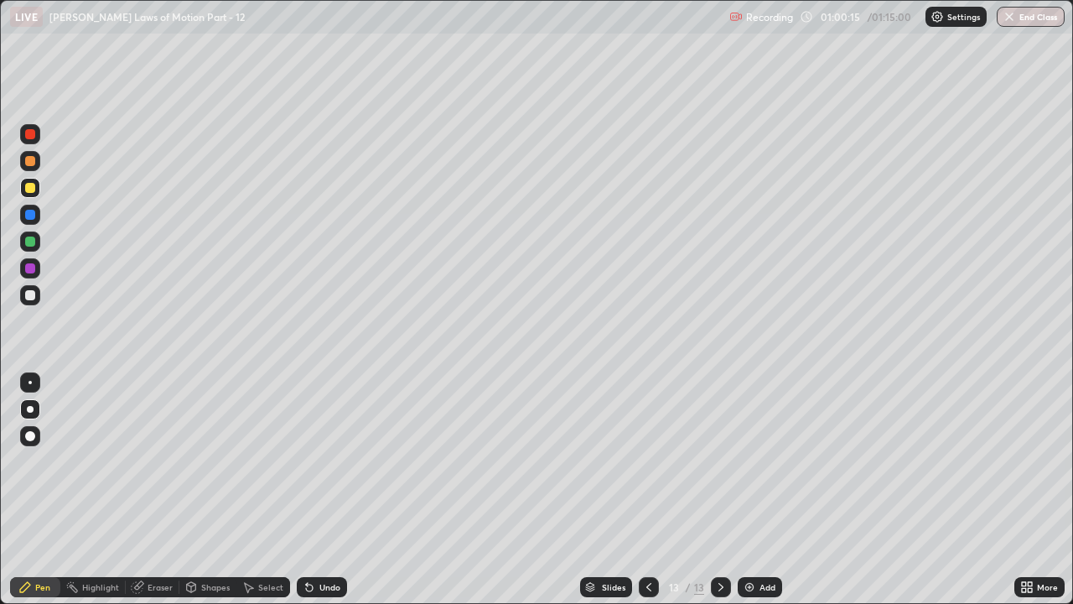
click at [151, 461] on div "Eraser" at bounding box center [160, 587] width 25 height 8
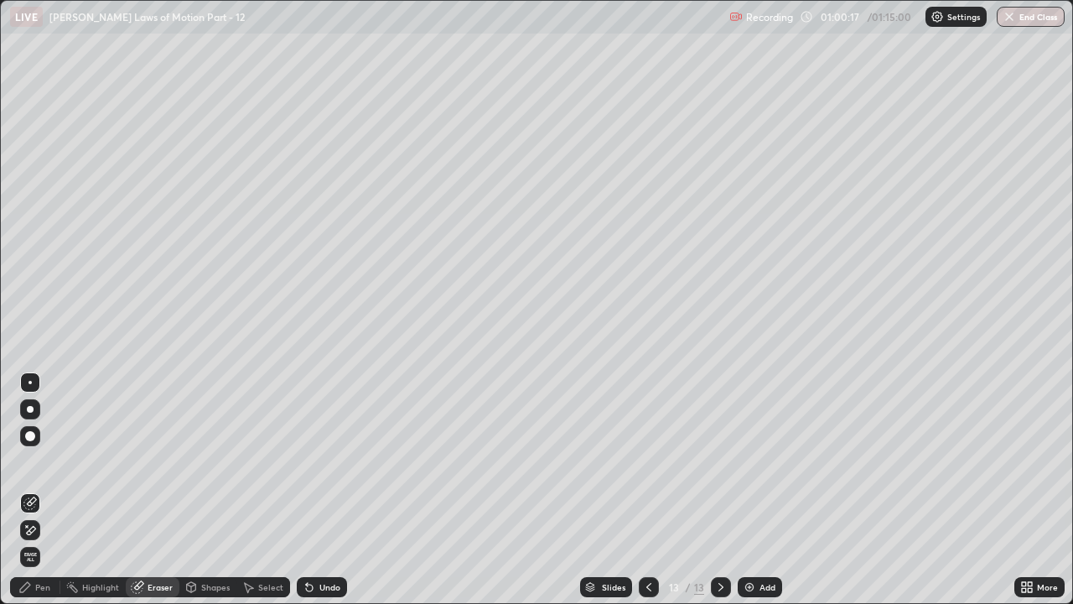
click at [29, 461] on icon at bounding box center [24, 586] width 13 height 13
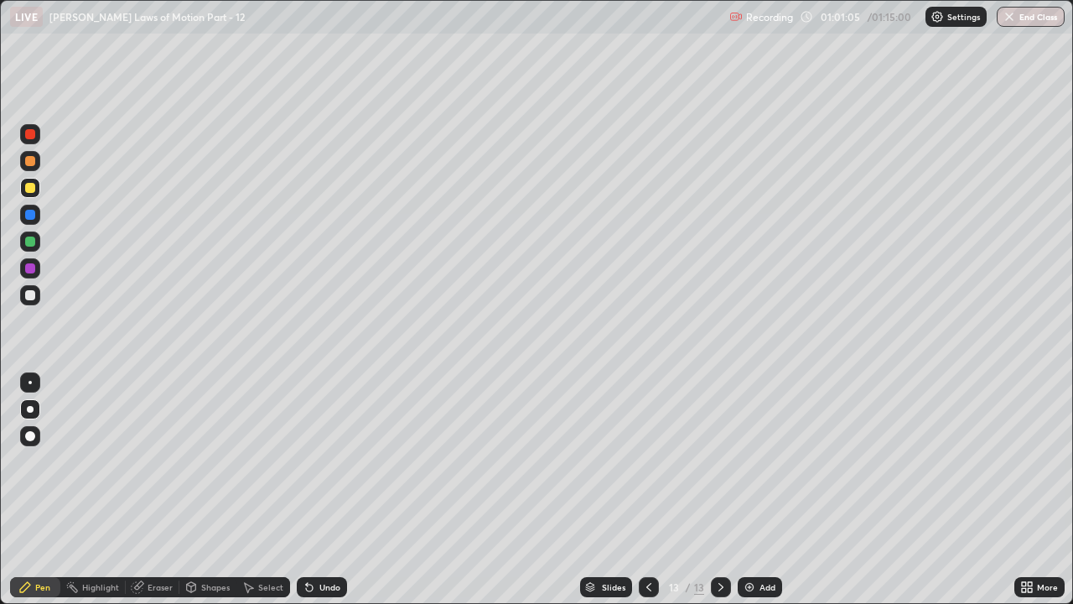
click at [647, 461] on icon at bounding box center [648, 586] width 13 height 13
click at [646, 461] on icon at bounding box center [648, 586] width 13 height 13
click at [719, 461] on icon at bounding box center [720, 586] width 13 height 13
click at [756, 461] on div "Add" at bounding box center [760, 587] width 44 height 20
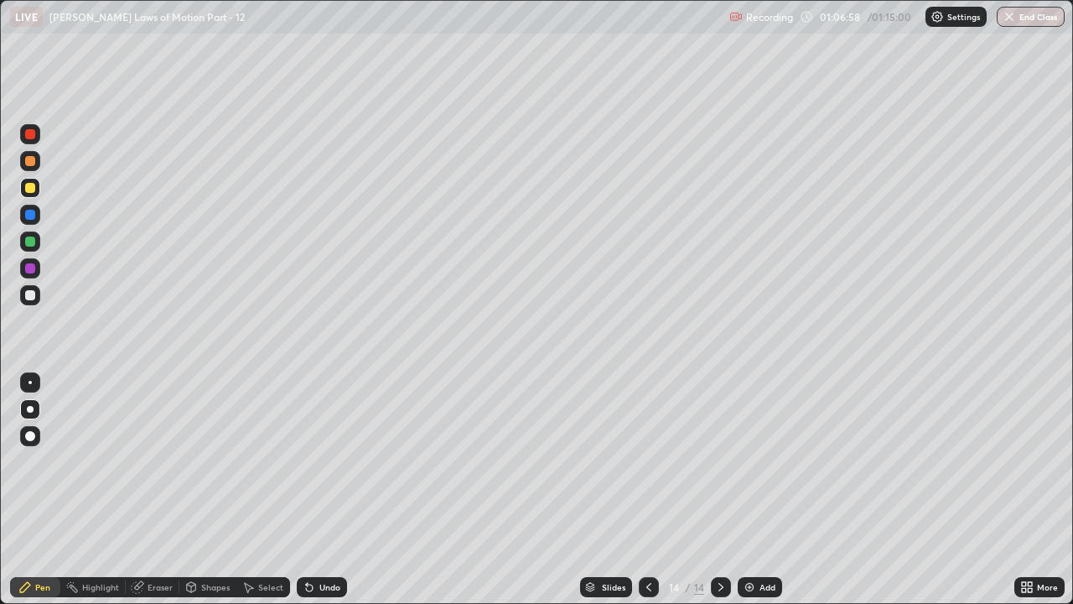
click at [29, 295] on div at bounding box center [30, 295] width 10 height 10
click at [752, 461] on div "Add" at bounding box center [760, 587] width 44 height 20
click at [31, 188] on div at bounding box center [30, 188] width 10 height 10
click at [319, 461] on div "Undo" at bounding box center [329, 587] width 21 height 8
click at [322, 461] on div "Undo" at bounding box center [329, 587] width 21 height 8
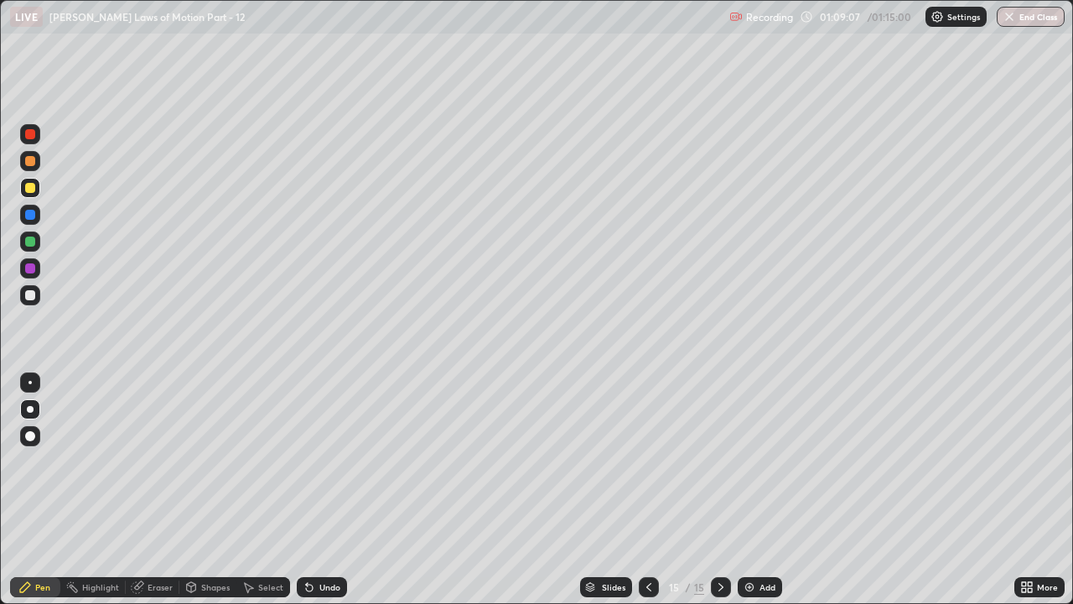
click at [323, 461] on div "Undo" at bounding box center [322, 587] width 50 height 20
click at [322, 461] on div "Undo" at bounding box center [322, 587] width 50 height 20
click at [317, 461] on div "Undo" at bounding box center [322, 587] width 50 height 20
click at [642, 461] on icon at bounding box center [648, 586] width 13 height 13
click at [714, 461] on icon at bounding box center [720, 586] width 13 height 13
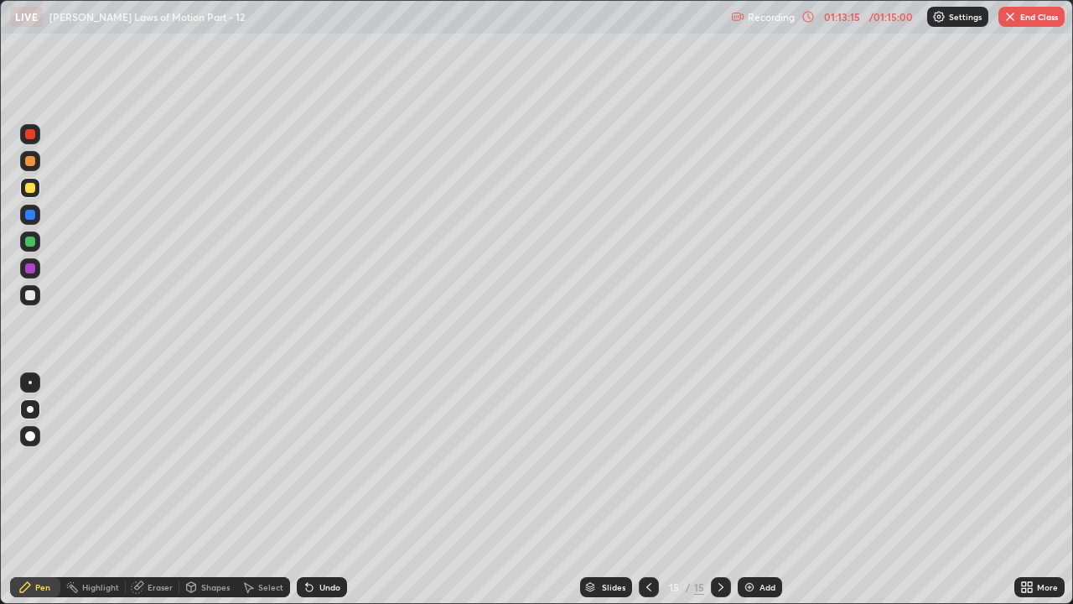
click at [1034, 18] on button "End Class" at bounding box center [1032, 17] width 66 height 20
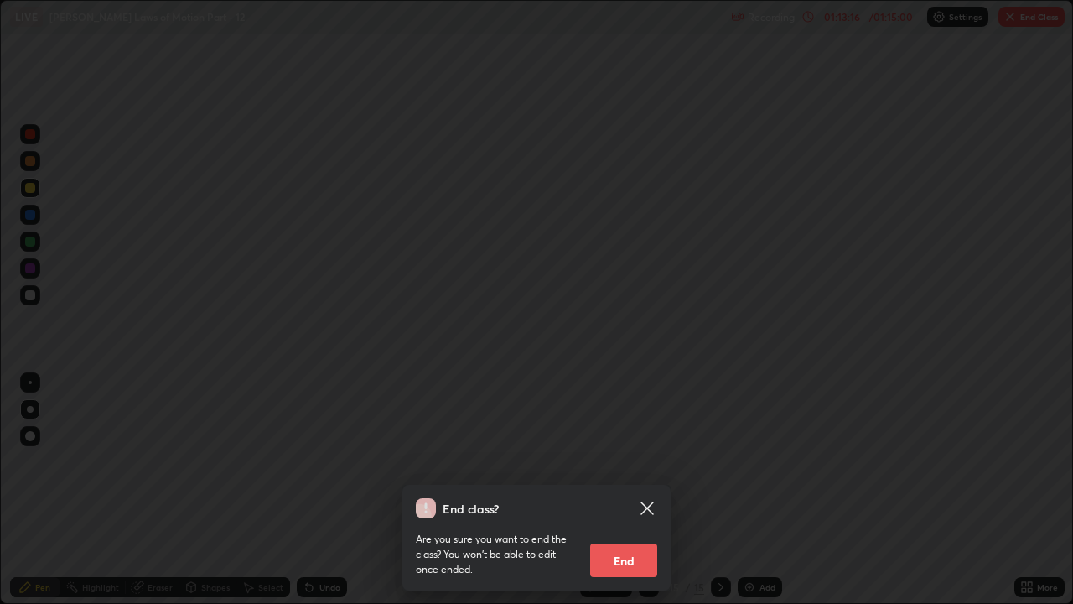
click at [635, 461] on button "End" at bounding box center [623, 560] width 67 height 34
